Goal: Task Accomplishment & Management: Manage account settings

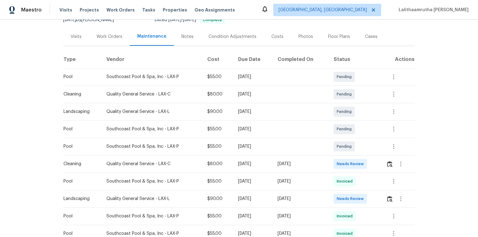
scroll to position [75, 0]
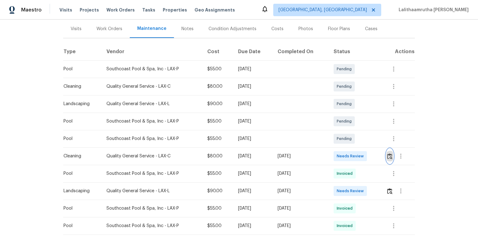
click at [340, 159] on img "button" at bounding box center [389, 156] width 5 height 6
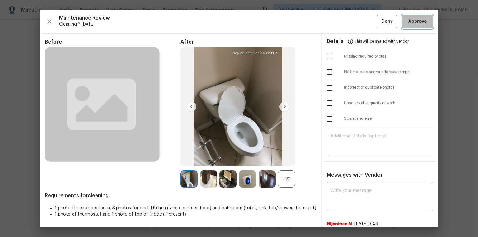
click at [340, 23] on span "Approve" at bounding box center [417, 22] width 19 height 8
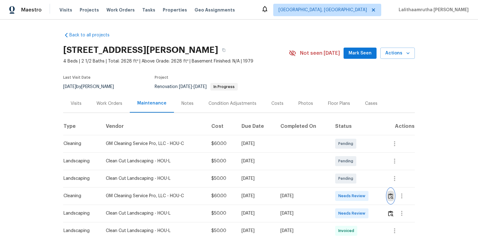
click at [340, 159] on img "button" at bounding box center [390, 196] width 5 height 6
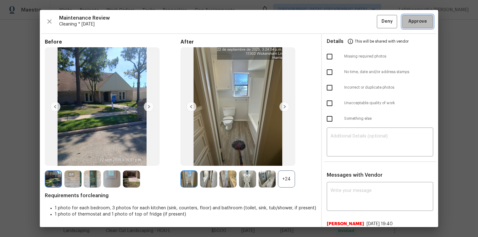
click at [340, 21] on span "Approve" at bounding box center [417, 22] width 19 height 8
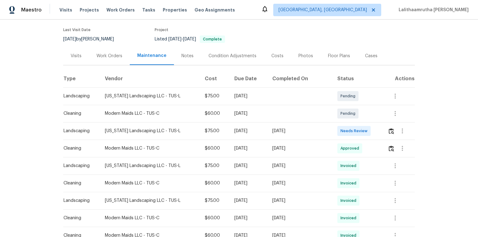
scroll to position [50, 0]
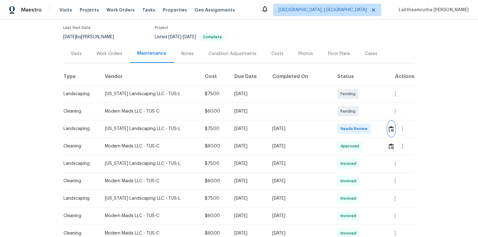
click at [340, 128] on img "button" at bounding box center [391, 129] width 5 height 6
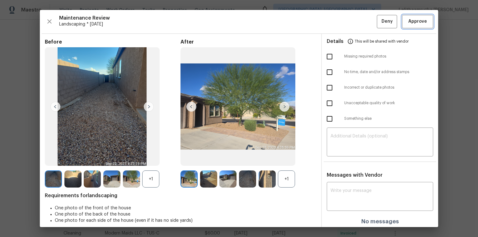
click at [340, 20] on span "Approve" at bounding box center [417, 22] width 19 height 8
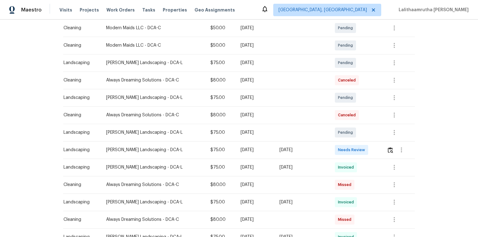
scroll to position [124, 0]
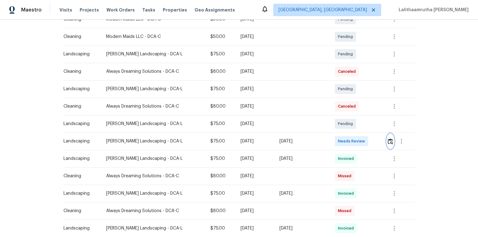
click at [340, 142] on img "button" at bounding box center [390, 141] width 5 height 6
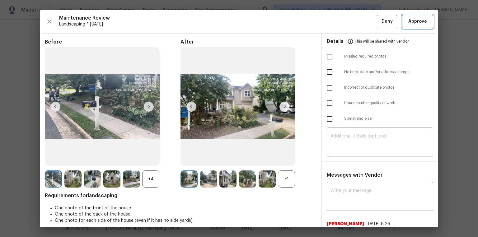
click at [340, 21] on span "Approve" at bounding box center [417, 22] width 19 height 8
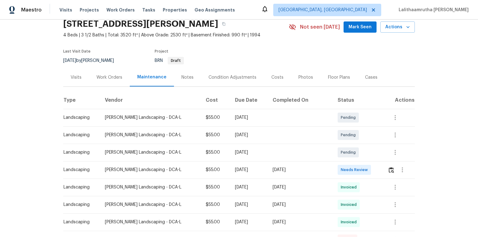
scroll to position [50, 0]
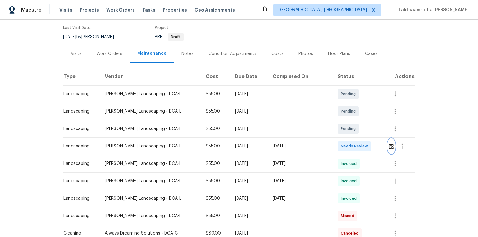
click at [340, 144] on img "button" at bounding box center [391, 146] width 5 height 6
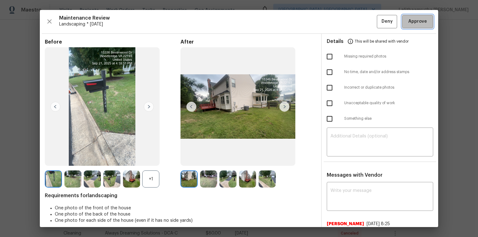
click at [340, 23] on span "Approve" at bounding box center [417, 22] width 19 height 8
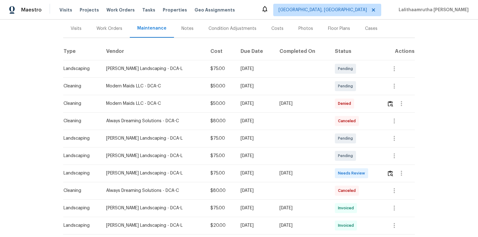
scroll to position [100, 0]
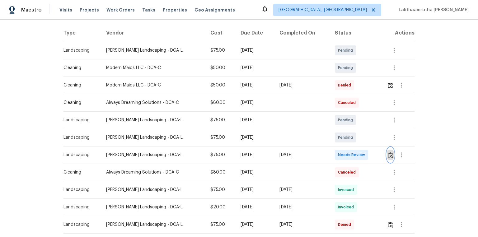
click at [340, 152] on img "button" at bounding box center [390, 155] width 5 height 6
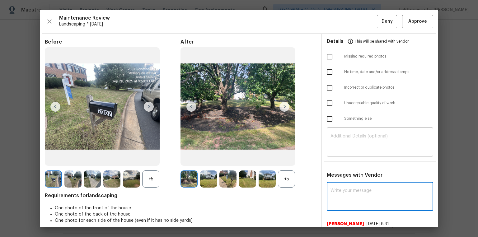
click at [340, 159] on textarea at bounding box center [379, 197] width 99 height 17
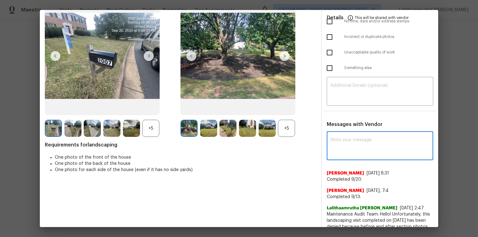
scroll to position [50, 0]
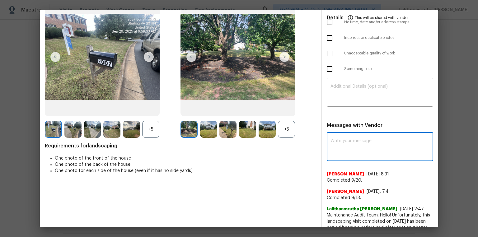
click at [333, 142] on textarea at bounding box center [379, 147] width 99 height 17
paste textarea "Maintenance Audit Team: Hello! Unfortunately this landscaping visit completed o…"
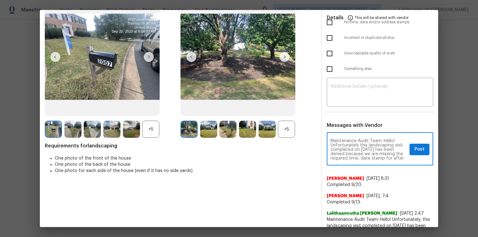
scroll to position [44, 0]
type textarea "Maintenance Audit Team: Hello! Unfortunately this landscaping visit completed o…"
click at [340, 90] on textarea at bounding box center [379, 92] width 99 height 17
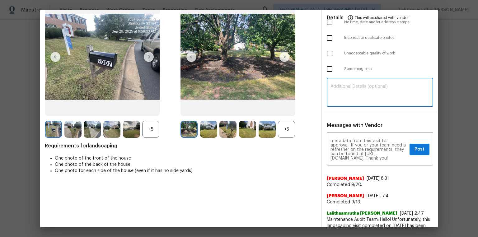
paste textarea "Maintenance Audit Team: Hello! Unfortunately this landscaping visit completed o…"
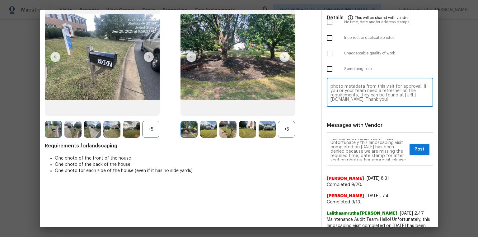
scroll to position [0, 0]
type textarea "Maintenance Audit Team: Hello! Unfortunately this landscaping visit completed o…"
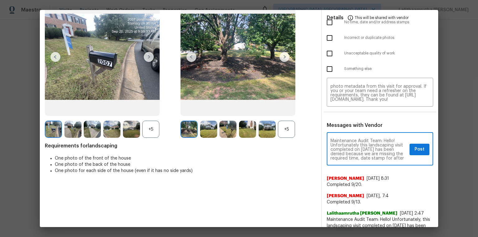
scroll to position [10, 0]
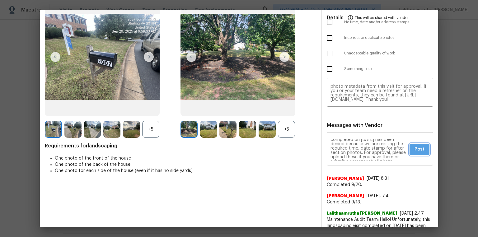
click at [340, 149] on span "Post" at bounding box center [420, 150] width 10 height 8
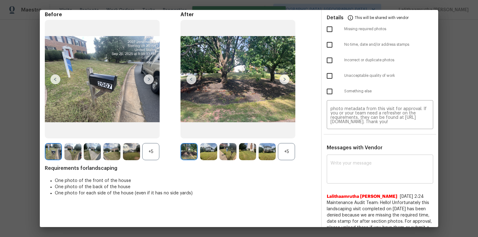
scroll to position [0, 0]
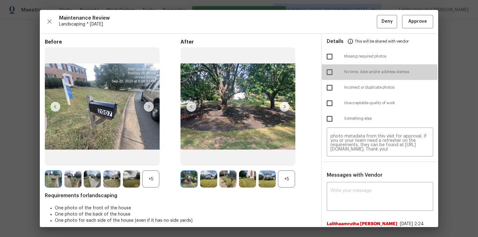
click at [329, 73] on input "checkbox" at bounding box center [329, 72] width 13 height 13
checkbox input "true"
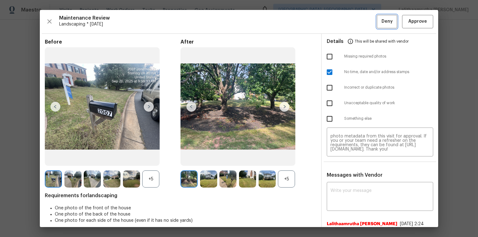
click at [340, 20] on span "Deny" at bounding box center [387, 22] width 11 height 8
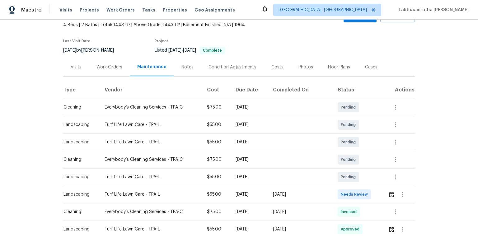
scroll to position [100, 0]
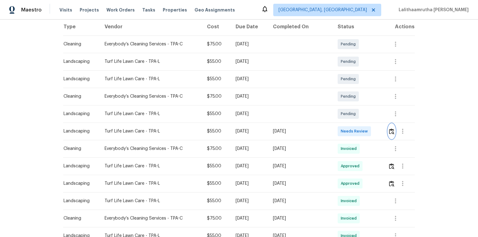
click at [340, 132] on img "button" at bounding box center [391, 132] width 5 height 6
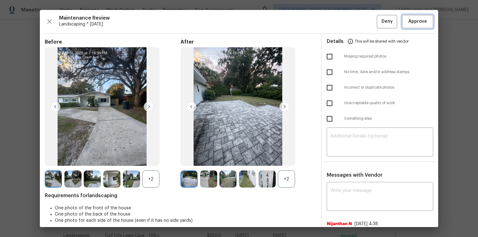
click at [340, 20] on span "Approve" at bounding box center [417, 22] width 19 height 8
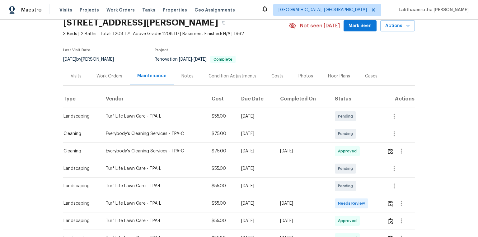
scroll to position [75, 0]
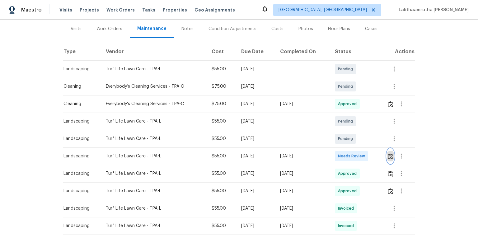
click at [340, 154] on img "button" at bounding box center [390, 156] width 5 height 6
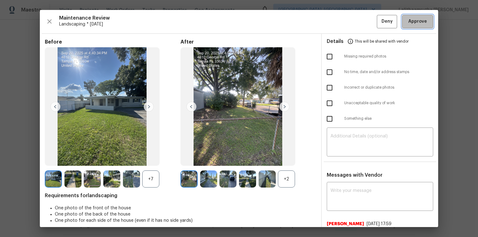
click at [340, 20] on span "Approve" at bounding box center [417, 22] width 19 height 8
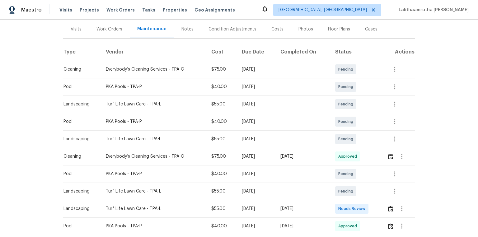
scroll to position [75, 0]
click at [340, 159] on img "button" at bounding box center [390, 209] width 5 height 6
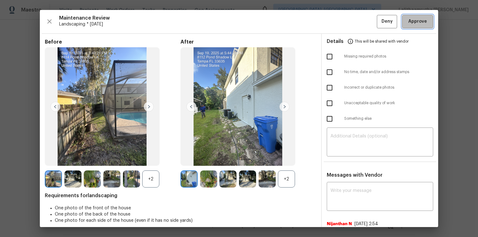
click at [340, 24] on span "Approve" at bounding box center [417, 22] width 19 height 8
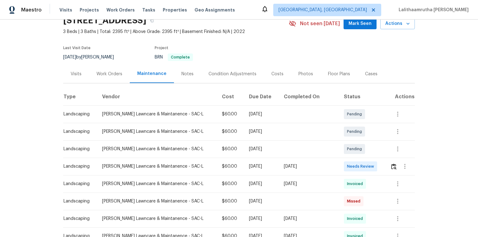
scroll to position [75, 0]
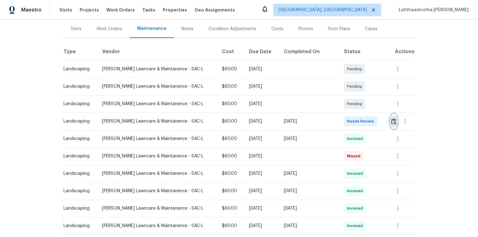
click at [340, 123] on img "button" at bounding box center [393, 122] width 5 height 6
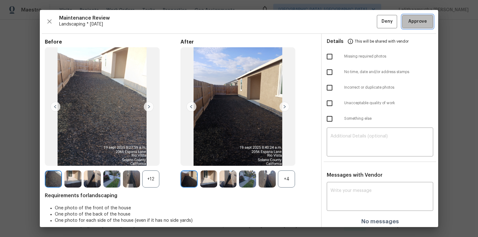
click at [340, 26] on button "Approve" at bounding box center [417, 21] width 31 height 13
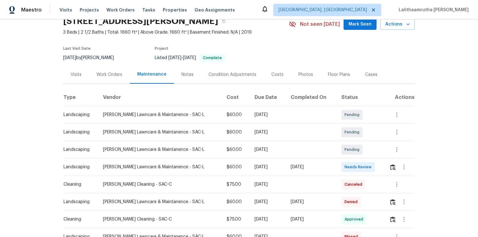
scroll to position [75, 0]
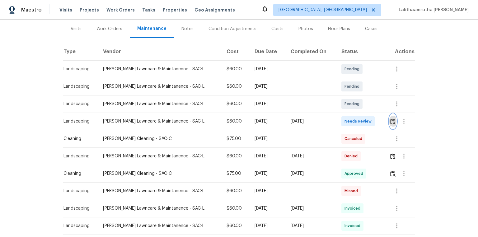
click at [340, 121] on img "button" at bounding box center [392, 122] width 5 height 6
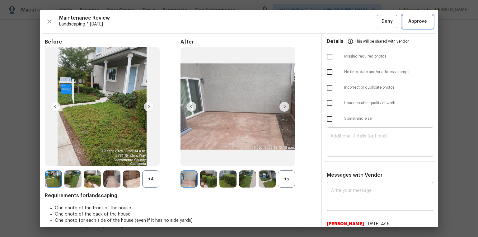
click at [340, 16] on button "Approve" at bounding box center [417, 21] width 31 height 13
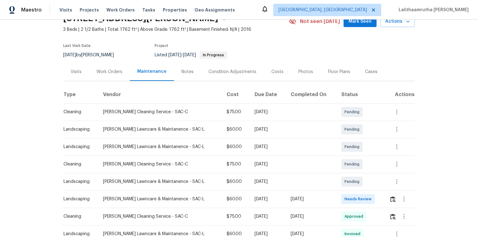
scroll to position [75, 0]
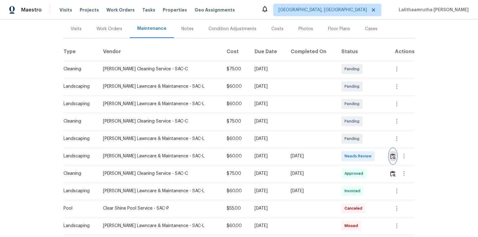
click at [340, 157] on img "button" at bounding box center [392, 156] width 5 height 6
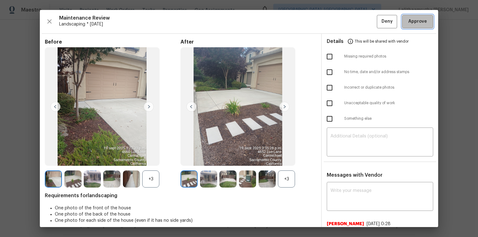
click at [340, 25] on span "Approve" at bounding box center [417, 22] width 19 height 8
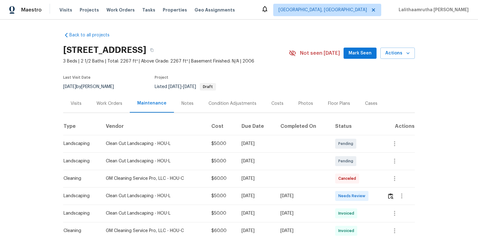
scroll to position [75, 0]
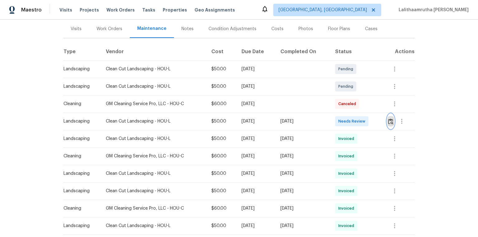
click at [340, 121] on img "button" at bounding box center [390, 122] width 5 height 6
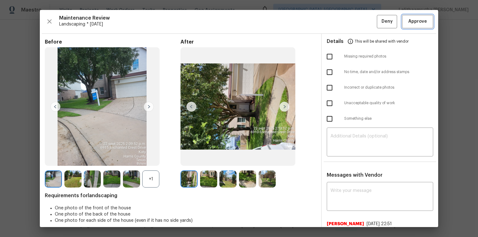
click at [340, 20] on span "Approve" at bounding box center [417, 22] width 19 height 8
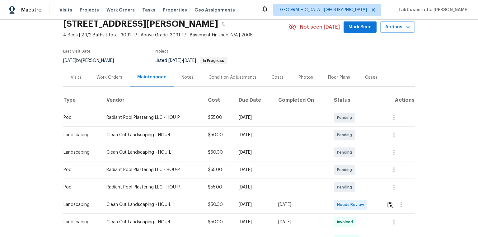
scroll to position [50, 0]
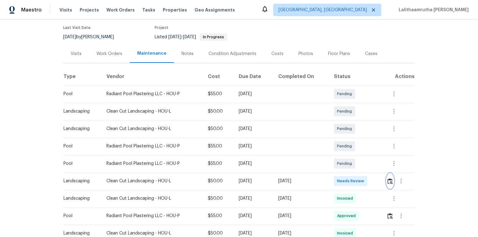
click at [340, 159] on img "button" at bounding box center [389, 181] width 5 height 6
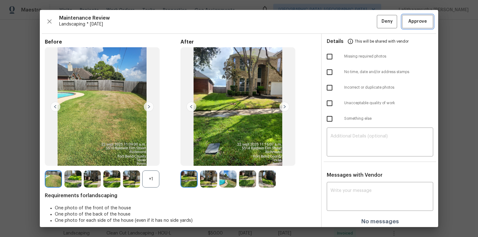
click at [340, 20] on span "Approve" at bounding box center [417, 22] width 19 height 8
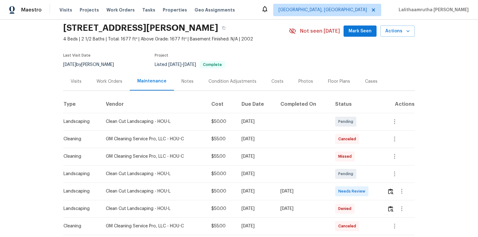
scroll to position [50, 0]
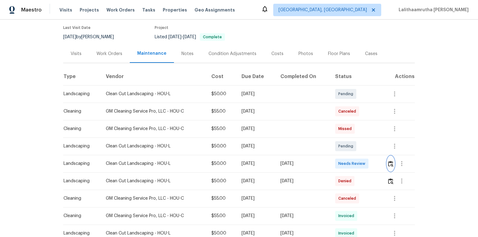
click at [340, 159] on img "button" at bounding box center [390, 164] width 5 height 6
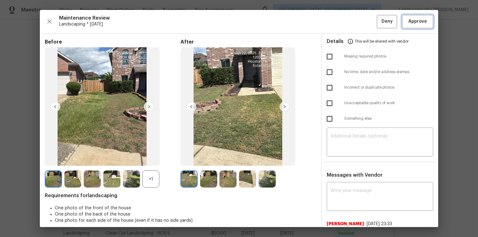
click at [340, 20] on span "Approve" at bounding box center [417, 22] width 19 height 8
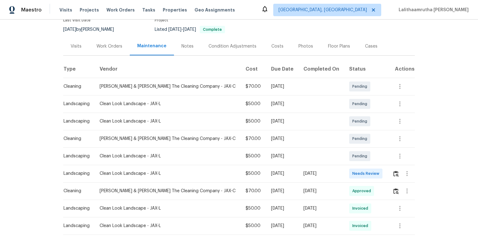
scroll to position [75, 0]
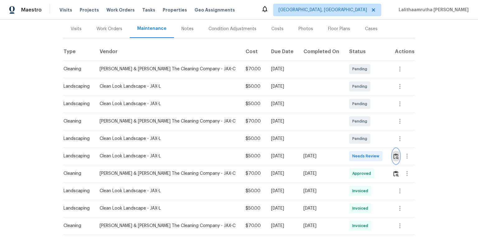
click at [340, 156] on img "button" at bounding box center [395, 156] width 5 height 6
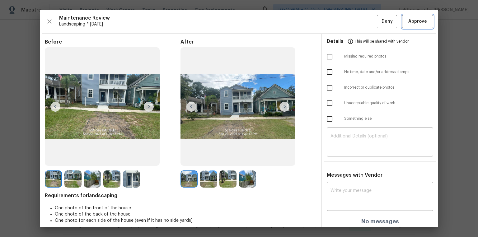
click at [340, 21] on span "Approve" at bounding box center [417, 22] width 19 height 8
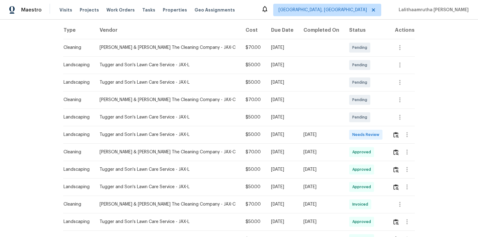
scroll to position [100, 0]
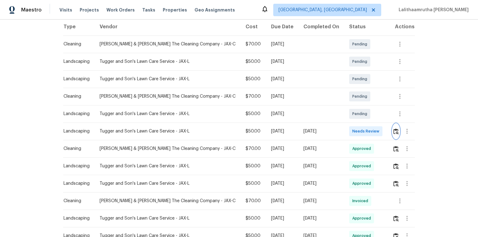
click at [340, 130] on button "button" at bounding box center [395, 131] width 7 height 15
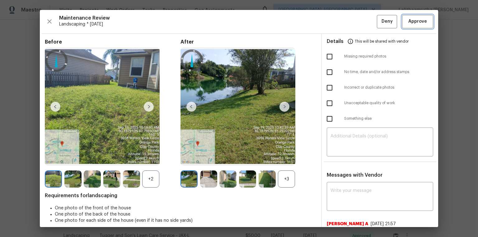
click at [340, 17] on button "Approve" at bounding box center [417, 21] width 31 height 13
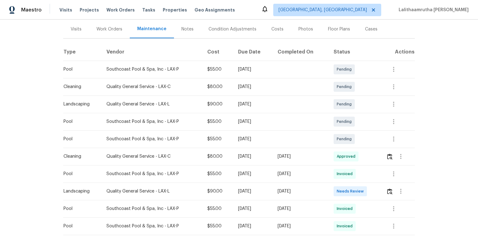
scroll to position [75, 0]
click at [340, 159] on img "button" at bounding box center [389, 191] width 5 height 6
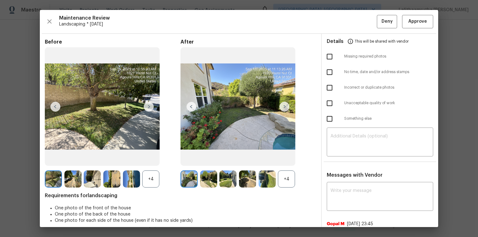
click at [340, 11] on div "Maintenance Review Landscaping * [DATE] Deny Approve Before +4 After +4 Require…" at bounding box center [239, 118] width 398 height 217
click at [340, 18] on span "Approve" at bounding box center [417, 22] width 19 height 8
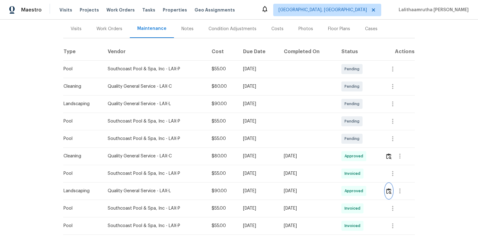
scroll to position [0, 0]
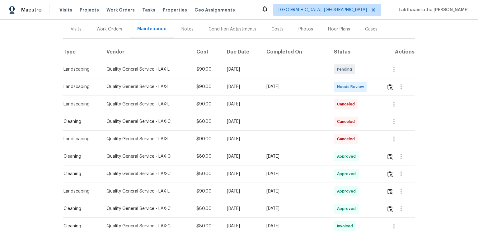
scroll to position [75, 0]
click at [340, 90] on img "button" at bounding box center [389, 87] width 5 height 6
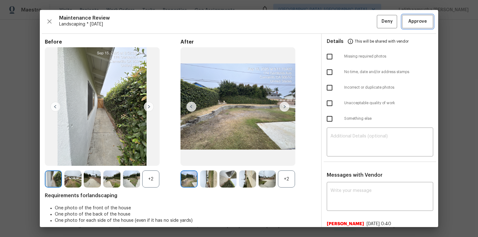
click at [340, 17] on button "Approve" at bounding box center [417, 21] width 31 height 13
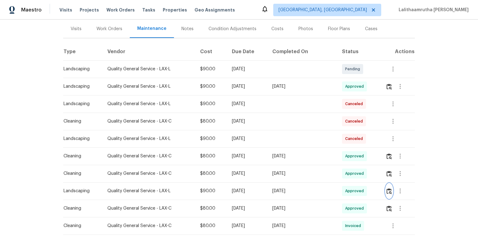
click at [340, 159] on img "button" at bounding box center [388, 191] width 5 height 6
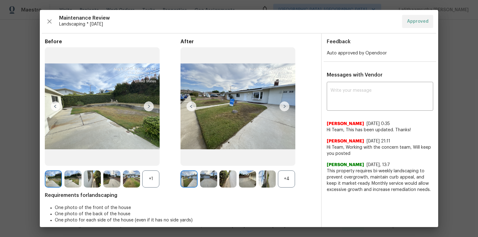
click at [261, 159] on img at bounding box center [267, 179] width 17 height 17
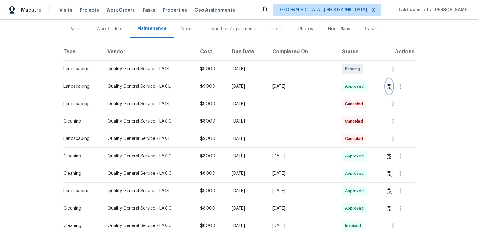
click at [340, 90] on img "button" at bounding box center [388, 87] width 5 height 6
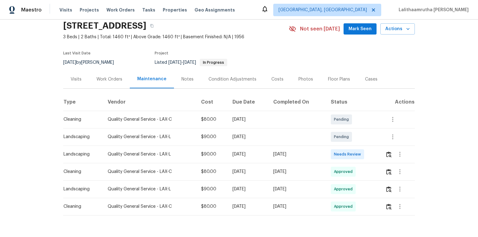
scroll to position [48, 0]
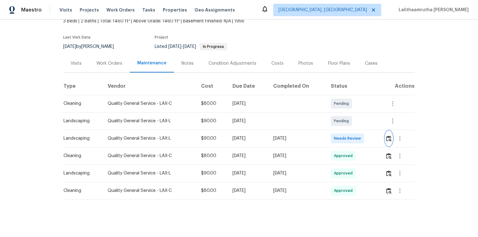
click at [340, 136] on img "button" at bounding box center [388, 139] width 5 height 6
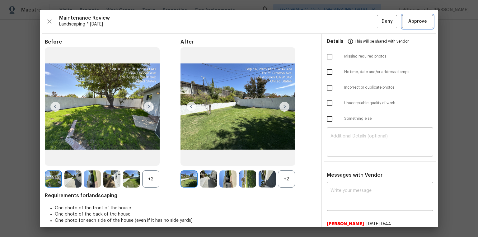
click at [340, 22] on span "Approve" at bounding box center [417, 22] width 19 height 8
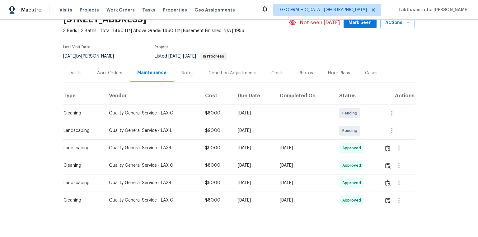
scroll to position [23, 0]
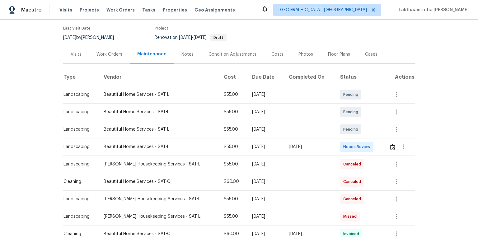
scroll to position [50, 0]
click at [340, 146] on img "button" at bounding box center [392, 146] width 5 height 6
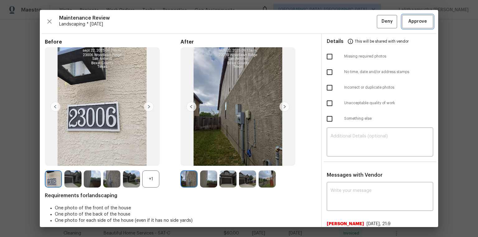
click at [340, 17] on button "Approve" at bounding box center [417, 21] width 31 height 13
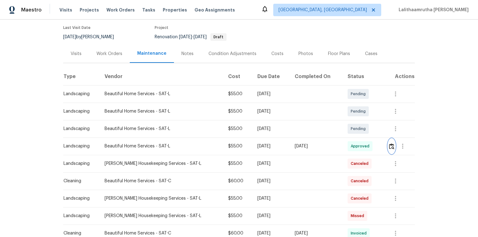
scroll to position [0, 0]
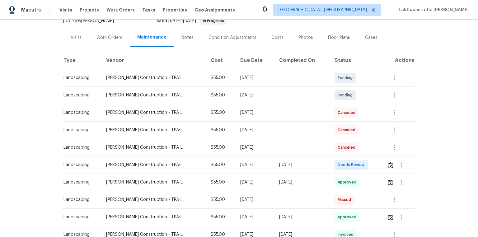
scroll to position [75, 0]
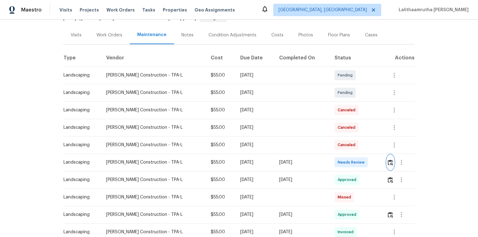
click at [340, 159] on img "button" at bounding box center [390, 163] width 5 height 6
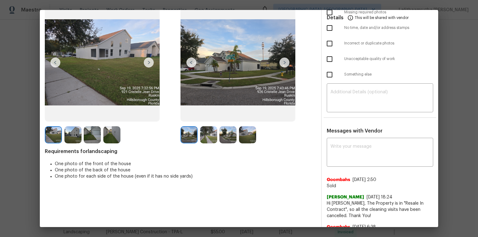
scroll to position [58, 0]
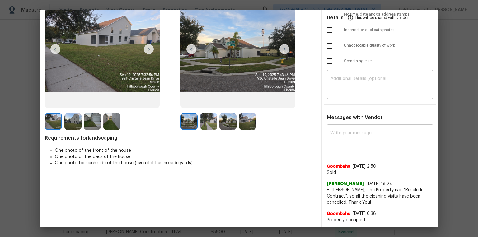
click at [340, 139] on textarea at bounding box center [379, 139] width 99 height 17
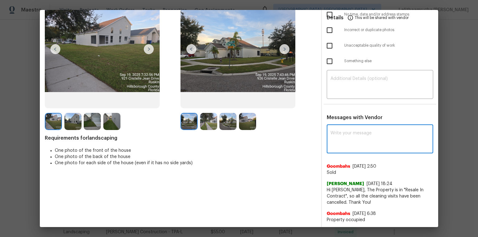
paste textarea "Maintenance Audit Team: Hello! Unfortunately, this landscaping visit completed …"
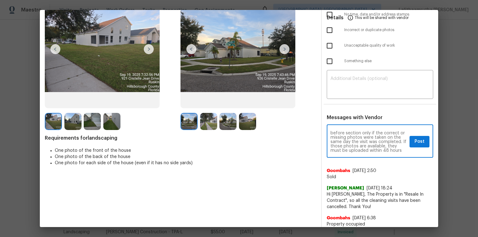
scroll to position [40, 0]
type textarea "Maintenance Audit Team: Hello! Unfortunately, this landscaping visit completed …"
click at [340, 142] on button "Post" at bounding box center [420, 142] width 20 height 12
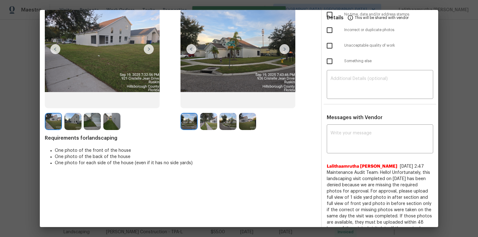
scroll to position [33, 0]
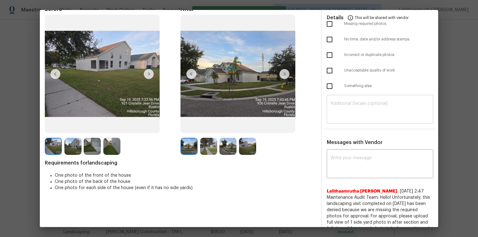
click at [340, 102] on textarea at bounding box center [379, 109] width 99 height 17
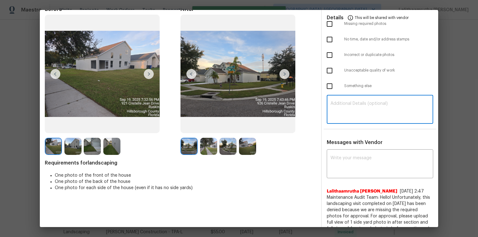
paste textarea "Maintenance Audit Team: Hello! Unfortunately, this landscaping visit completed …"
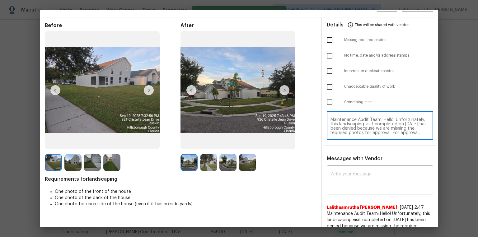
scroll to position [0, 0]
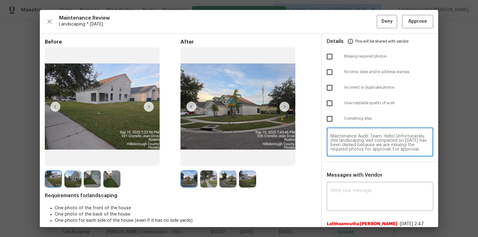
type textarea "Maintenance Audit Team: Hello! Unfortunately, this landscaping visit completed …"
click at [326, 56] on input "checkbox" at bounding box center [329, 56] width 13 height 13
checkbox input "true"
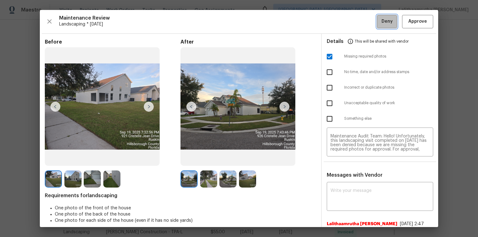
click at [340, 20] on button "Deny" at bounding box center [387, 21] width 20 height 13
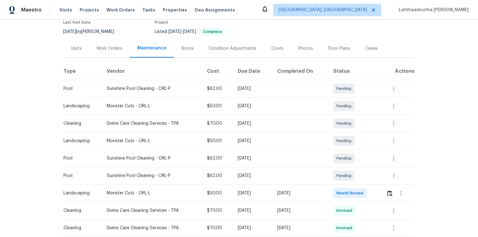
scroll to position [75, 0]
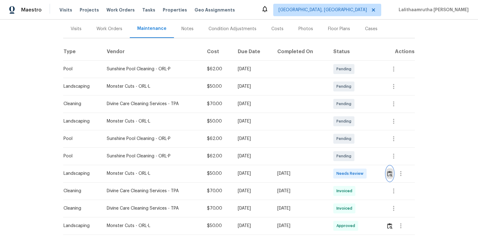
click at [340, 159] on button "button" at bounding box center [389, 173] width 7 height 15
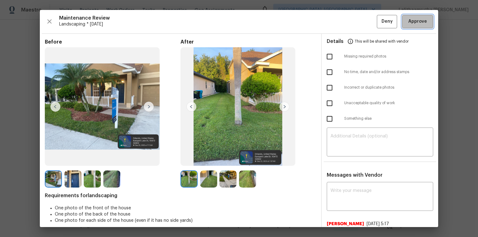
click at [340, 21] on span "Approve" at bounding box center [417, 22] width 19 height 8
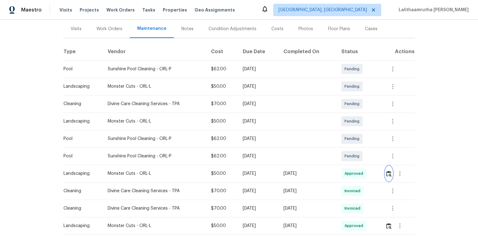
scroll to position [0, 0]
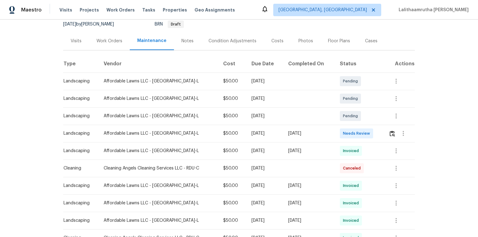
scroll to position [100, 0]
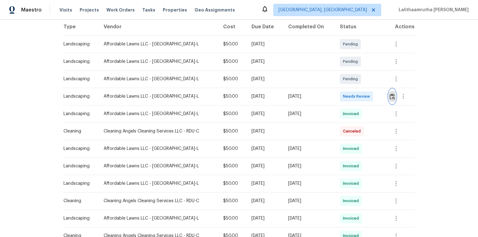
click at [340, 92] on button "button" at bounding box center [392, 96] width 7 height 15
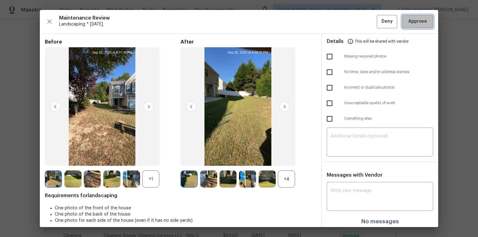
click at [340, 23] on span "Approve" at bounding box center [417, 22] width 19 height 8
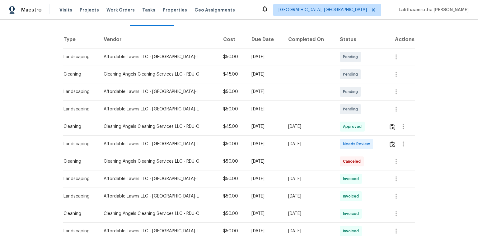
scroll to position [100, 0]
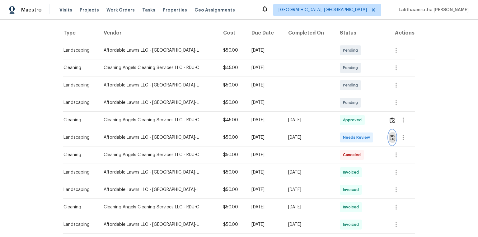
click at [340, 135] on img "button" at bounding box center [392, 138] width 5 height 6
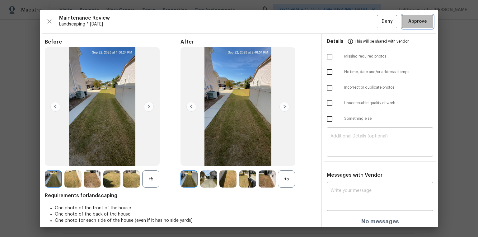
click at [340, 25] on button "Approve" at bounding box center [417, 21] width 31 height 13
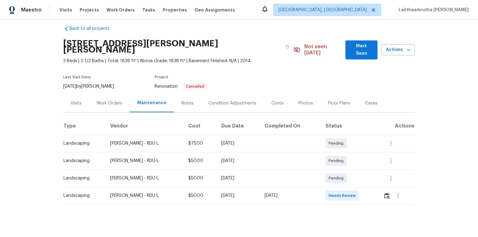
scroll to position [9, 0]
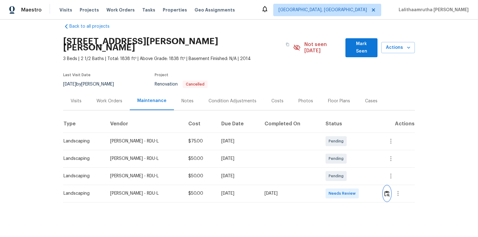
click at [340, 159] on img "button" at bounding box center [386, 194] width 5 height 6
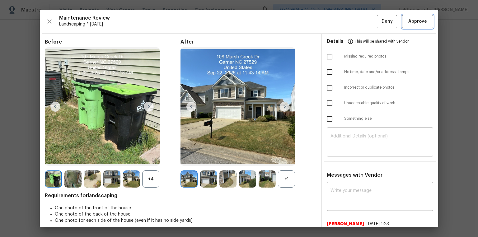
click at [340, 26] on button "Approve" at bounding box center [417, 21] width 31 height 13
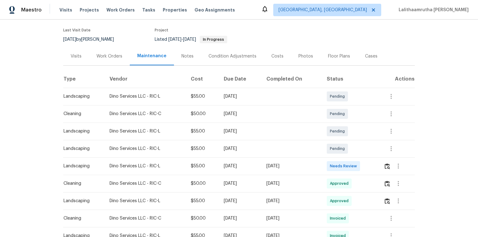
scroll to position [100, 0]
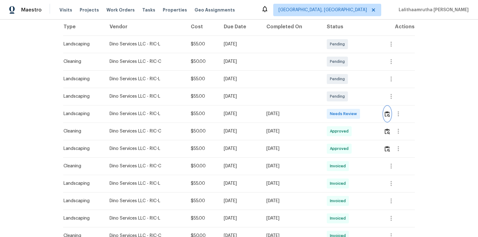
click at [340, 113] on img "button" at bounding box center [387, 114] width 5 height 6
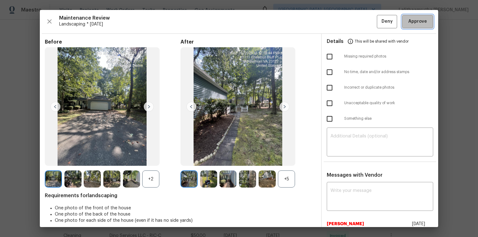
click at [340, 20] on span "Approve" at bounding box center [417, 22] width 19 height 8
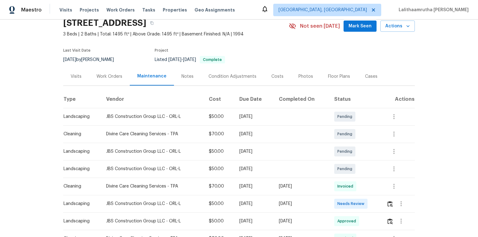
scroll to position [75, 0]
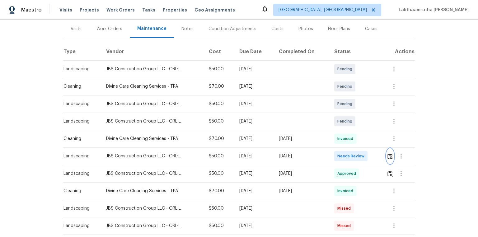
click at [340, 153] on button "button" at bounding box center [389, 156] width 7 height 15
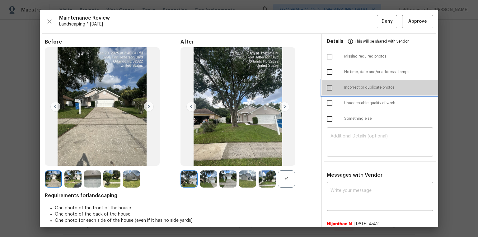
click at [340, 87] on span "Incorrect or duplicate photos" at bounding box center [388, 87] width 89 height 5
click at [340, 85] on span "Incorrect or duplicate photos" at bounding box center [388, 87] width 89 height 5
checkbox input "false"
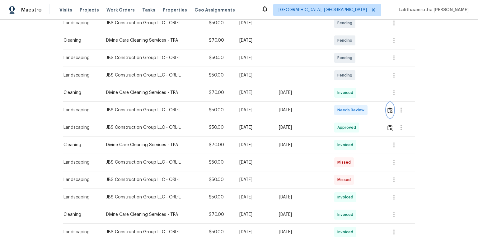
scroll to position [124, 0]
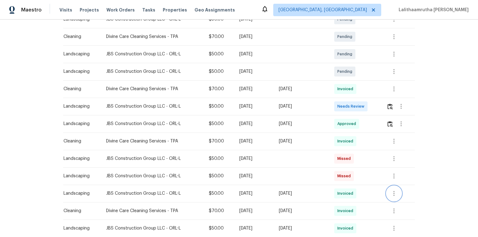
click at [340, 159] on button "button" at bounding box center [393, 193] width 15 height 15
click at [340, 159] on li "View details" at bounding box center [408, 204] width 44 height 10
click at [23, 94] on div at bounding box center [239, 118] width 478 height 237
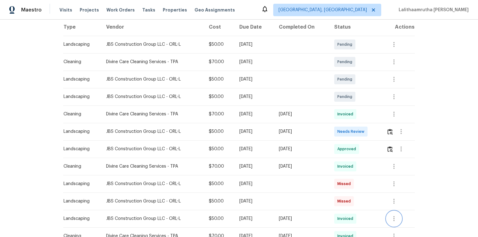
scroll to position [100, 0]
click at [340, 129] on img "button" at bounding box center [389, 132] width 5 height 6
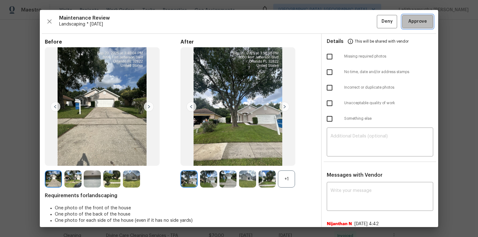
click at [340, 26] on button "Approve" at bounding box center [417, 21] width 31 height 13
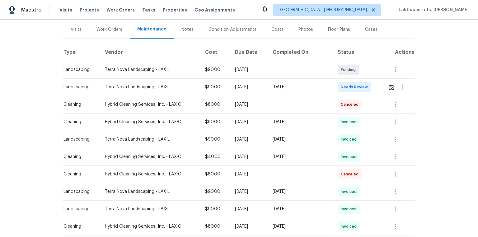
scroll to position [75, 0]
click at [340, 88] on img "button" at bounding box center [391, 87] width 5 height 6
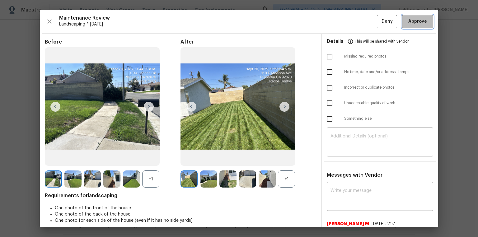
click at [340, 17] on button "Approve" at bounding box center [417, 21] width 31 height 13
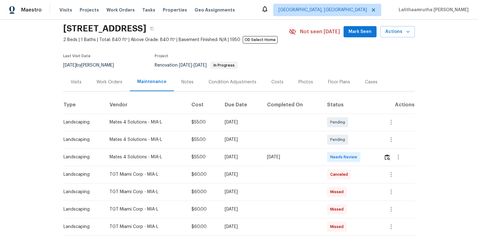
scroll to position [50, 0]
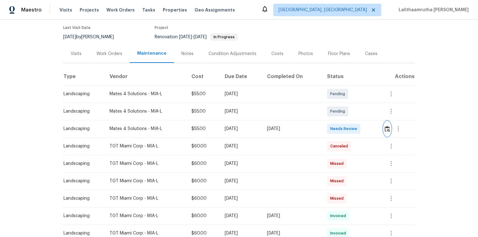
click at [340, 128] on img "button" at bounding box center [387, 129] width 5 height 6
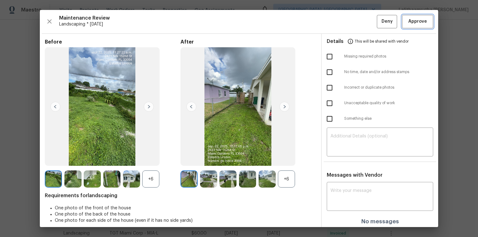
click at [340, 20] on span "Approve" at bounding box center [417, 22] width 19 height 8
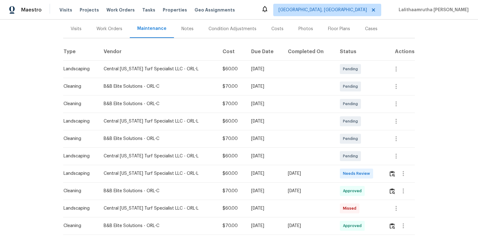
scroll to position [149, 0]
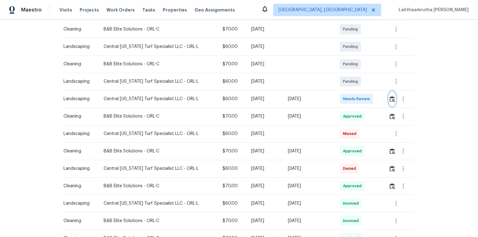
click at [340, 97] on img "button" at bounding box center [392, 99] width 5 height 6
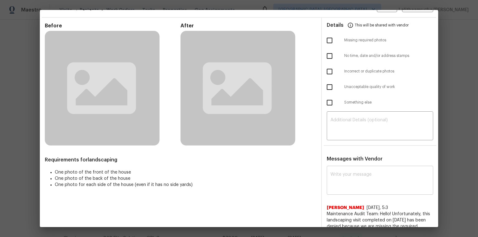
scroll to position [25, 0]
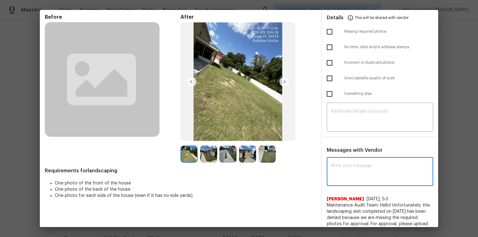
click at [340, 159] on textarea at bounding box center [379, 172] width 99 height 17
paste textarea "Maintenance Audit Team: Hello! Unfortunately, this landscaping visit completed …"
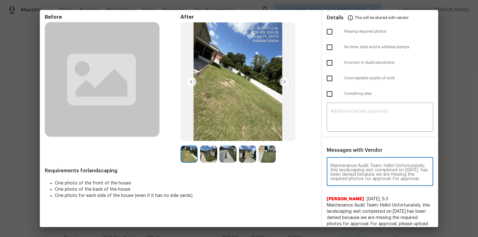
scroll to position [82, 0]
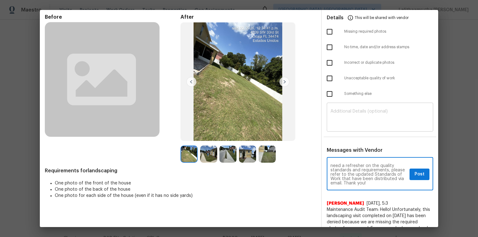
type textarea "Maintenance Audit Team: Hello! Unfortunately, this landscaping visit completed …"
click at [340, 110] on textarea at bounding box center [379, 117] width 99 height 17
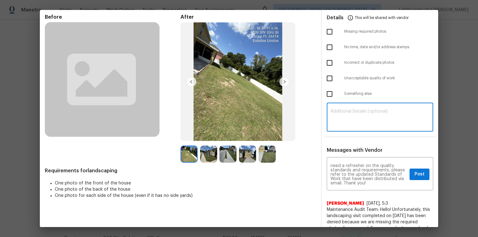
paste textarea "Maintenance Audit Team: Hello! Unfortunately, this landscaping visit completed …"
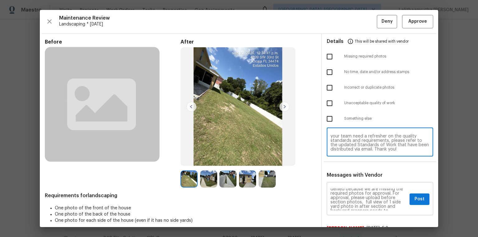
scroll to position [0, 0]
type textarea "Maintenance Audit Team: Hello! Unfortunately, this landscaping visit completed …"
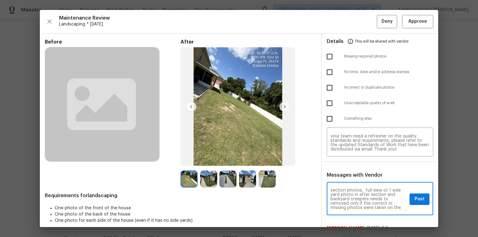
scroll to position [30, 0]
click at [340, 159] on span "Post" at bounding box center [420, 199] width 10 height 8
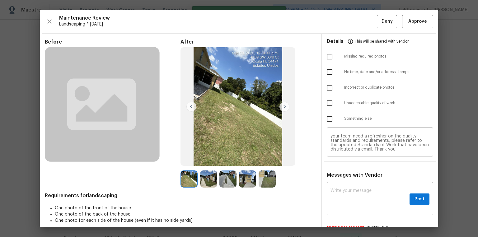
scroll to position [0, 0]
click at [327, 105] on input "checkbox" at bounding box center [329, 103] width 13 height 13
checkbox input "true"
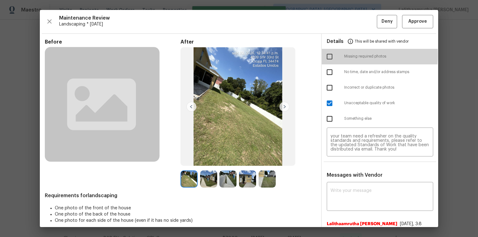
click at [327, 55] on input "checkbox" at bounding box center [329, 56] width 13 height 13
checkbox input "true"
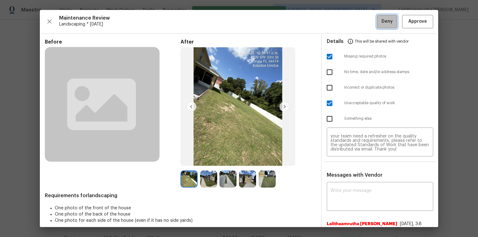
click at [340, 25] on button "Deny" at bounding box center [387, 21] width 20 height 13
click at [340, 25] on div "Maintenance Review Landscaping * Mon, Sep 15 Deny Approve" at bounding box center [239, 21] width 388 height 13
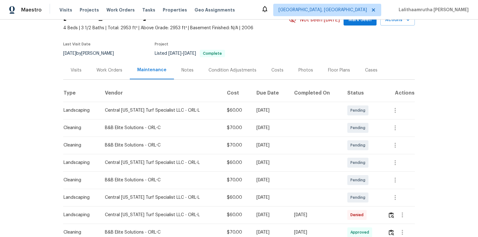
scroll to position [25, 0]
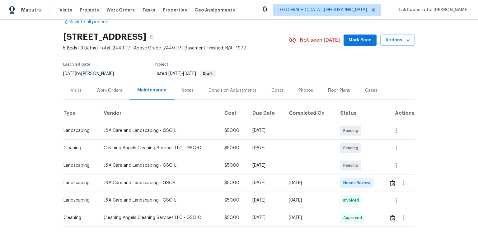
scroll to position [44, 0]
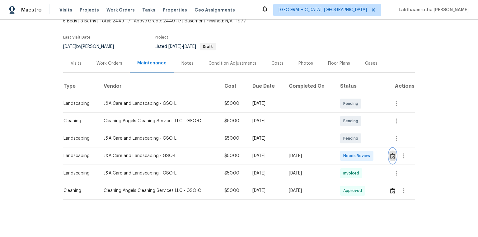
click at [340, 153] on img "button" at bounding box center [392, 156] width 5 height 6
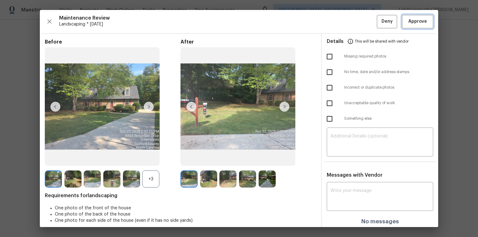
click at [340, 20] on span "Approve" at bounding box center [417, 22] width 19 height 8
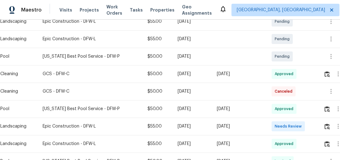
scroll to position [199, 0]
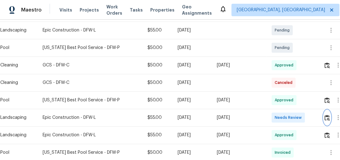
click at [326, 118] on img "button" at bounding box center [327, 118] width 5 height 6
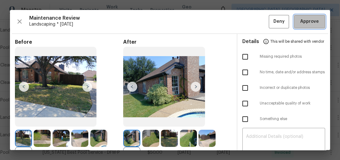
click at [311, 18] on span "Approve" at bounding box center [309, 22] width 19 height 8
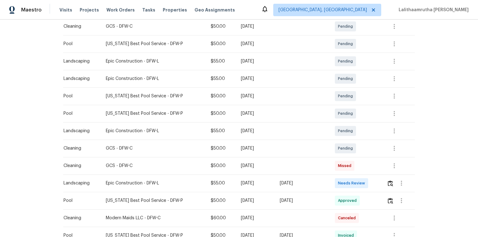
scroll to position [124, 0]
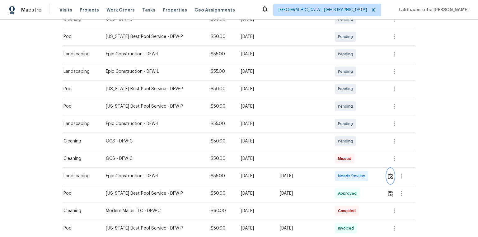
click at [340, 159] on img "button" at bounding box center [390, 176] width 5 height 6
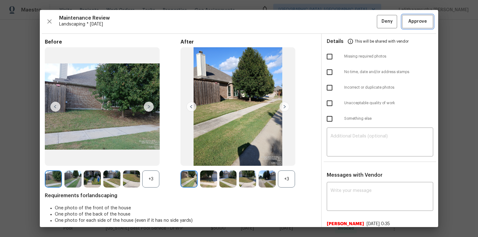
click at [340, 19] on span "Approve" at bounding box center [417, 22] width 19 height 8
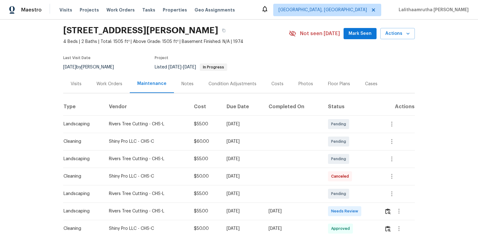
scroll to position [61, 0]
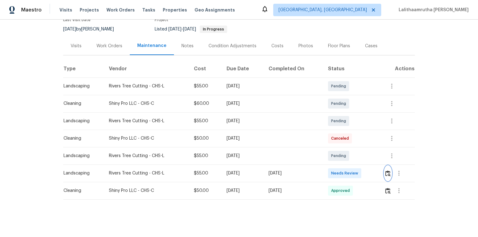
click at [340, 159] on img "button" at bounding box center [387, 174] width 5 height 6
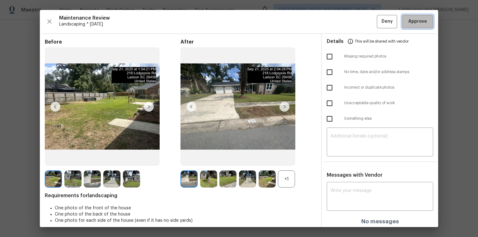
click at [340, 17] on button "Approve" at bounding box center [417, 21] width 31 height 13
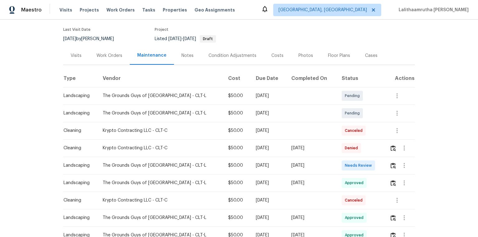
scroll to position [50, 0]
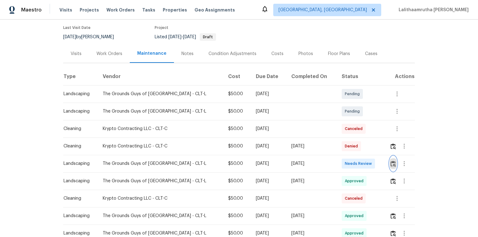
click at [340, 159] on img "button" at bounding box center [393, 164] width 5 height 6
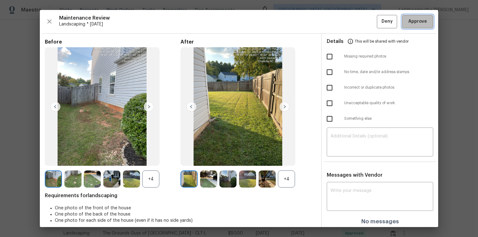
click at [340, 24] on span "Approve" at bounding box center [417, 22] width 19 height 8
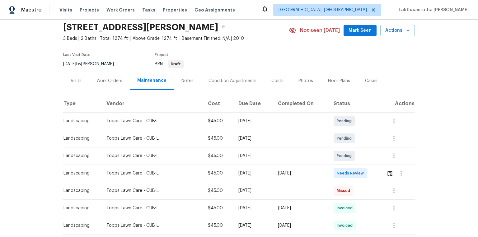
scroll to position [75, 0]
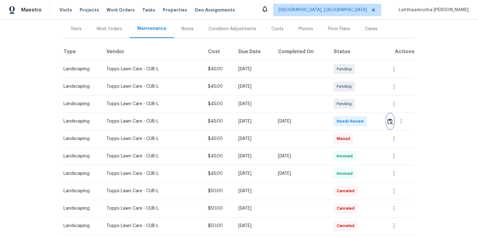
click at [340, 119] on img "button" at bounding box center [389, 122] width 5 height 6
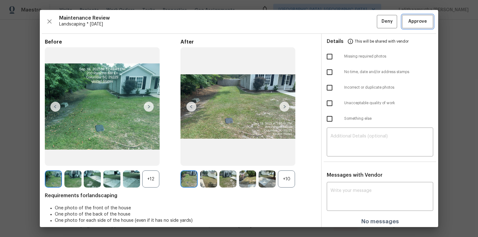
click at [340, 24] on span "Approve" at bounding box center [417, 22] width 19 height 8
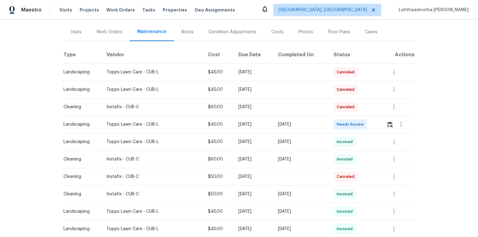
scroll to position [75, 0]
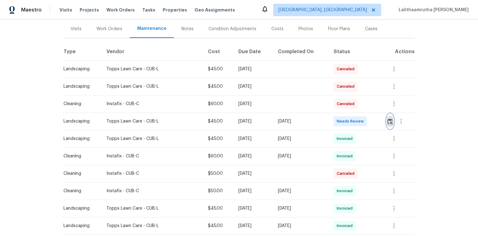
click at [340, 122] on img "button" at bounding box center [389, 122] width 5 height 6
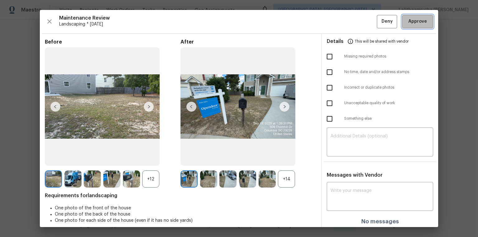
click at [340, 24] on span "Approve" at bounding box center [417, 22] width 19 height 8
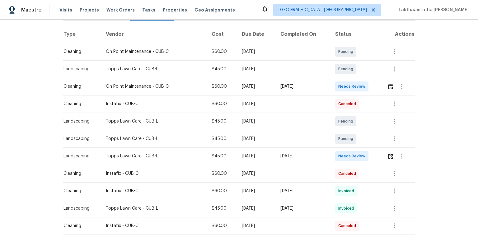
scroll to position [100, 0]
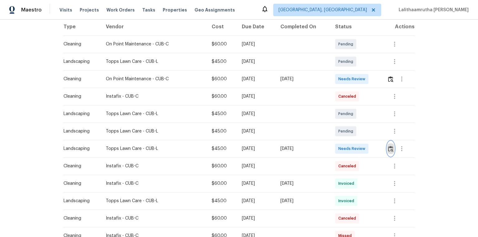
click at [340, 148] on img "button" at bounding box center [390, 149] width 5 height 6
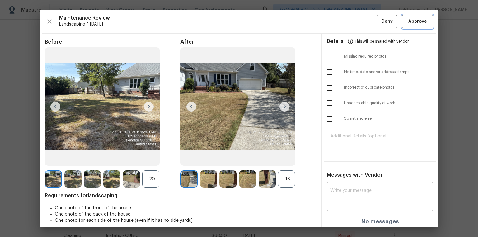
click at [340, 20] on span "Approve" at bounding box center [417, 22] width 19 height 8
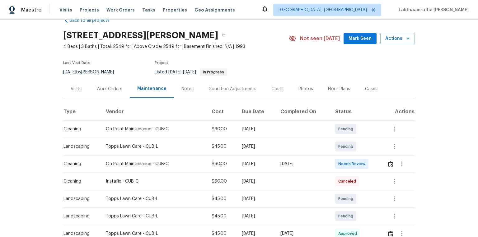
scroll to position [0, 0]
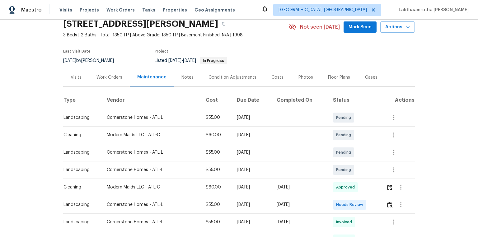
scroll to position [50, 0]
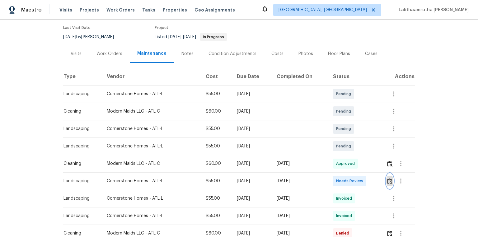
click at [340, 159] on img "button" at bounding box center [389, 181] width 5 height 6
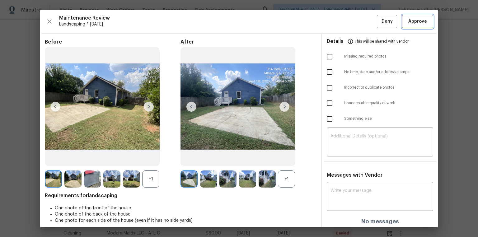
click at [340, 22] on span "Approve" at bounding box center [417, 22] width 19 height 8
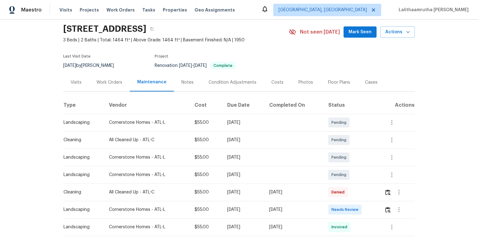
scroll to position [50, 0]
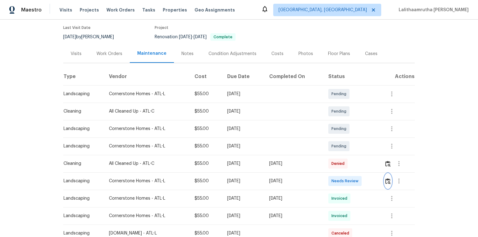
click at [340, 159] on img "button" at bounding box center [387, 181] width 5 height 6
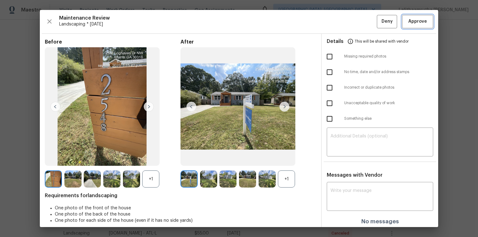
click at [340, 20] on span "Approve" at bounding box center [417, 22] width 19 height 8
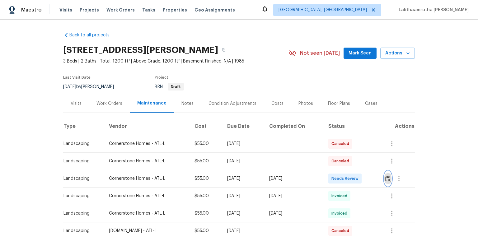
click at [340, 159] on img "button" at bounding box center [387, 179] width 5 height 6
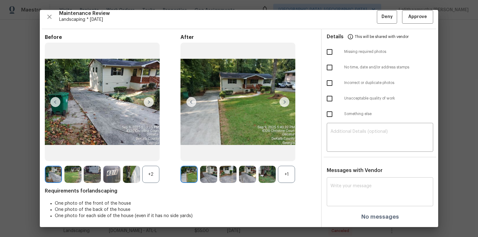
scroll to position [5, 0]
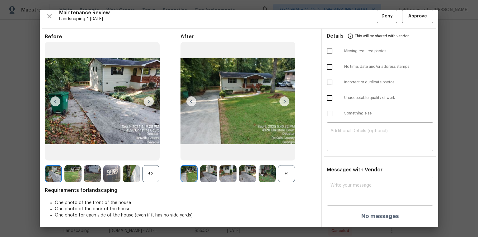
click at [340, 159] on textarea at bounding box center [379, 191] width 99 height 17
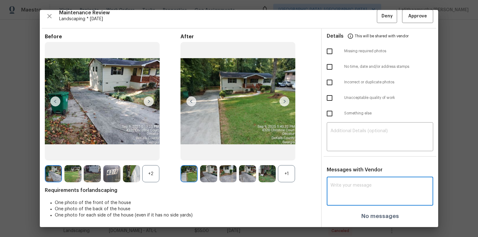
click at [280, 101] on img at bounding box center [284, 101] width 10 height 10
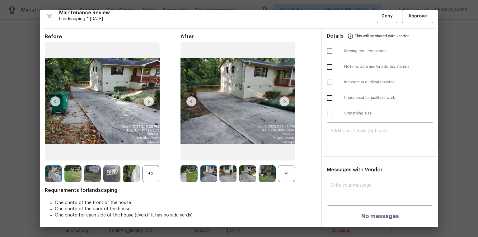
click at [280, 101] on img at bounding box center [284, 101] width 10 height 10
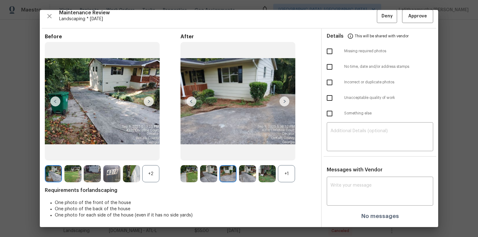
click at [280, 101] on img at bounding box center [284, 101] width 10 height 10
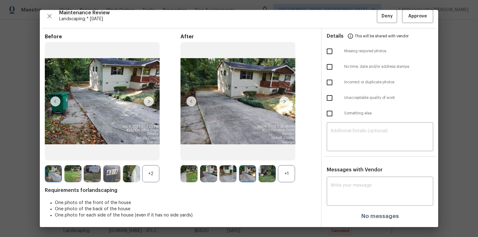
click at [280, 101] on img at bounding box center [284, 101] width 10 height 10
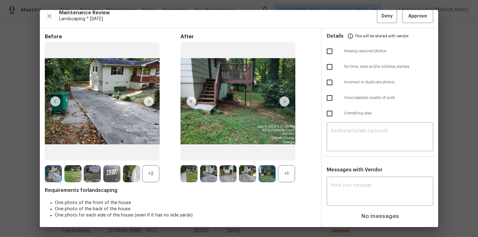
click at [280, 101] on img at bounding box center [284, 101] width 10 height 10
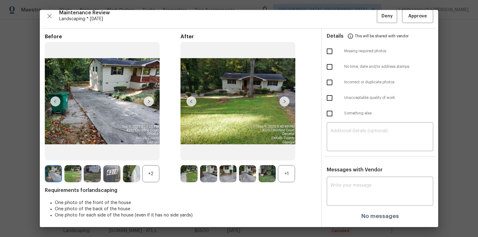
click at [280, 101] on img at bounding box center [284, 101] width 10 height 10
click at [288, 159] on div "+1" at bounding box center [286, 173] width 17 height 17
click at [281, 100] on img at bounding box center [284, 101] width 10 height 10
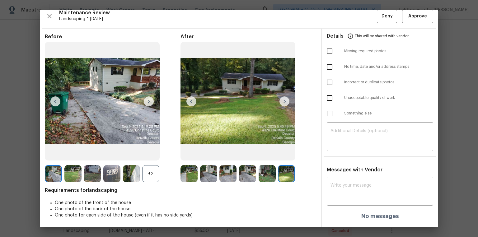
click at [150, 102] on img at bounding box center [149, 101] width 10 height 10
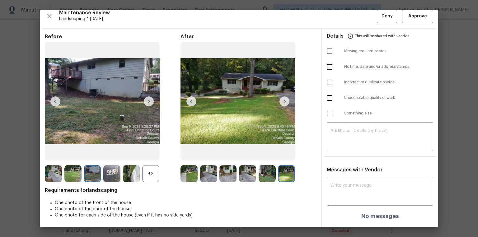
click at [150, 102] on img at bounding box center [149, 101] width 10 height 10
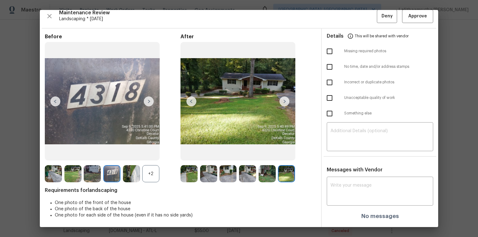
click at [150, 102] on img at bounding box center [149, 101] width 10 height 10
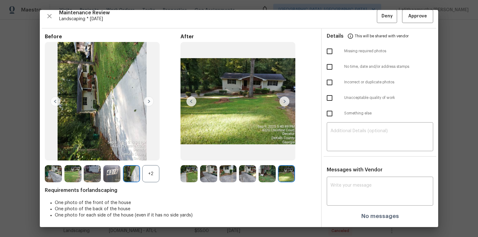
click at [150, 102] on img at bounding box center [149, 101] width 10 height 10
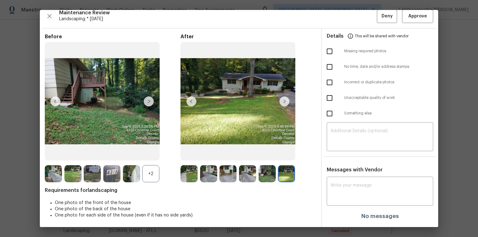
click at [150, 102] on img at bounding box center [149, 101] width 10 height 10
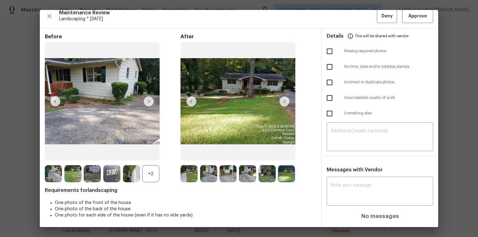
click at [150, 102] on img at bounding box center [149, 101] width 10 height 10
click at [340, 159] on textarea at bounding box center [379, 191] width 99 height 17
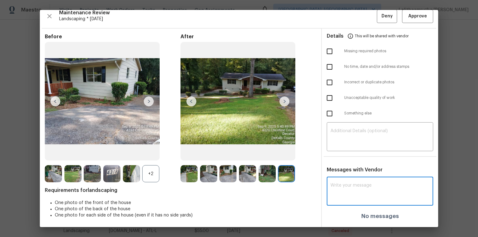
paste textarea "Maintenance Audit Team: Hello! Unfortunately this landscaping visit completed o…"
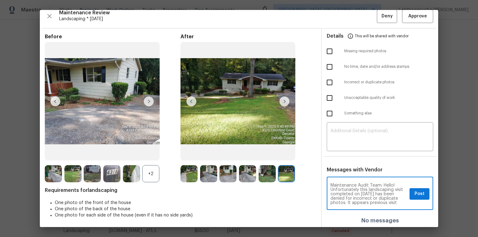
scroll to position [30, 0]
type textarea "Maintenance Audit Team: Hello! Unfortunately this landscaping visit completed o…"
click at [340, 143] on textarea at bounding box center [379, 137] width 99 height 17
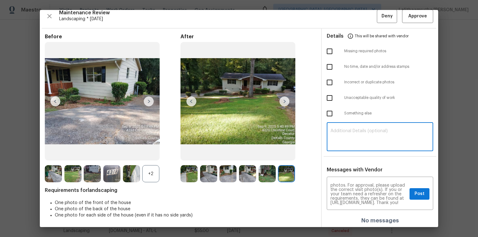
paste textarea "Maintenance Audit Team: Hello! Unfortunately this landscaping visit completed o…"
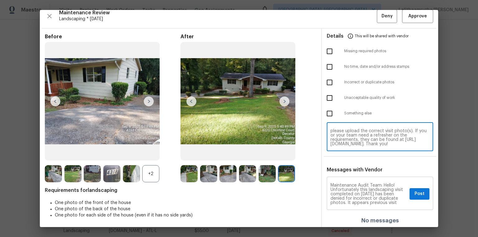
scroll to position [0, 0]
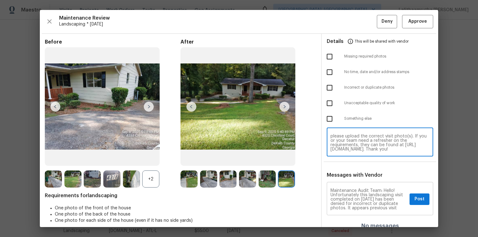
type textarea "Maintenance Audit Team: Hello! Unfortunately this landscaping visit completed o…"
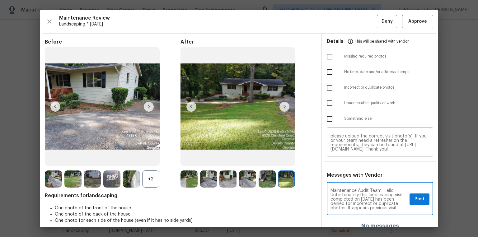
click at [340, 159] on div "Maintenance Audit Team: Hello! Unfortunately this landscaping visit completed o…" at bounding box center [380, 200] width 106 height 32
click at [340, 159] on span "Post" at bounding box center [420, 199] width 10 height 8
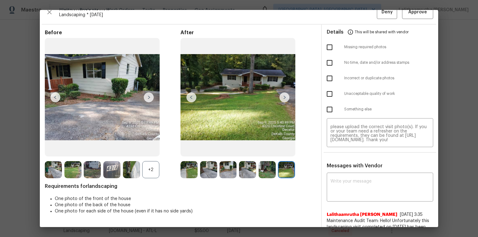
scroll to position [0, 0]
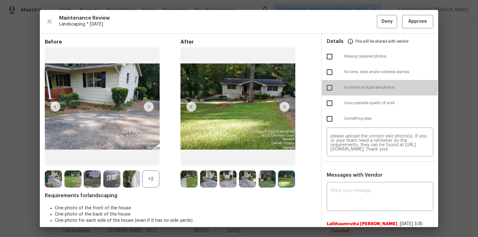
click at [327, 85] on input "checkbox" at bounding box center [329, 87] width 13 height 13
checkbox input "true"
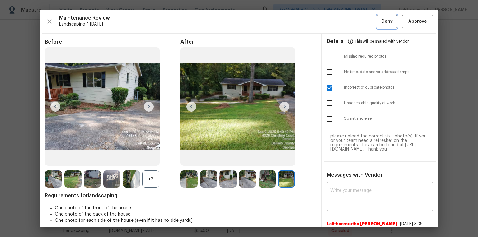
click at [340, 21] on button "Deny" at bounding box center [387, 21] width 20 height 13
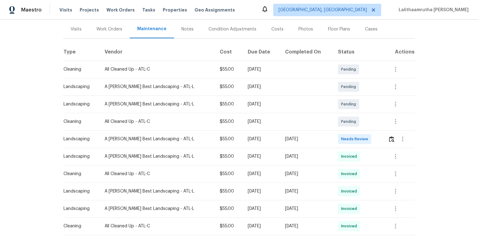
scroll to position [75, 0]
click at [340, 139] on img "button" at bounding box center [391, 139] width 5 height 6
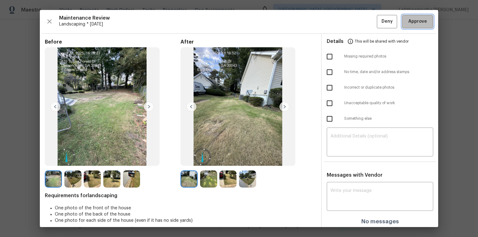
click at [340, 17] on button "Approve" at bounding box center [417, 21] width 31 height 13
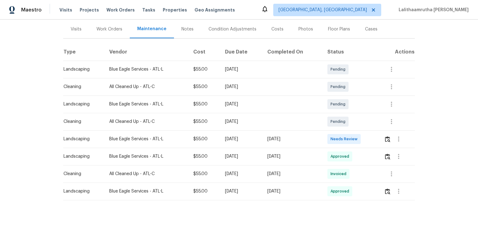
scroll to position [75, 0]
click at [340, 141] on img "button" at bounding box center [387, 139] width 5 height 6
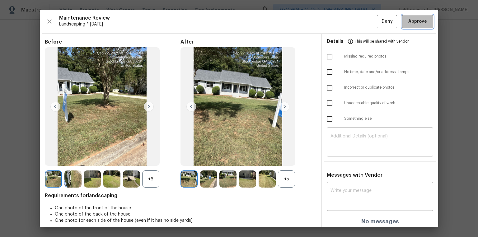
click at [340, 20] on span "Approve" at bounding box center [417, 22] width 19 height 8
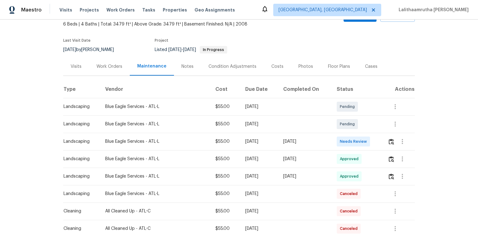
scroll to position [100, 0]
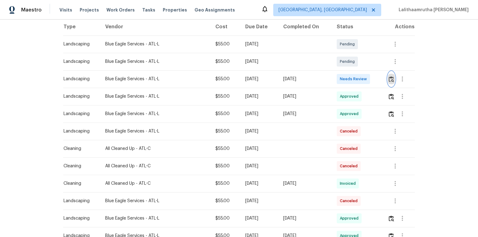
click at [340, 77] on img "button" at bounding box center [391, 79] width 5 height 6
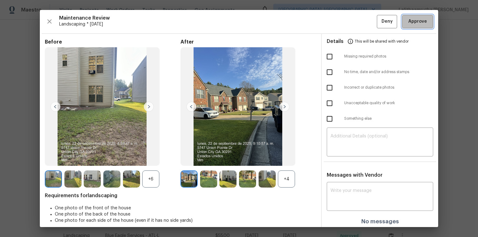
click at [340, 21] on span "Approve" at bounding box center [417, 22] width 19 height 8
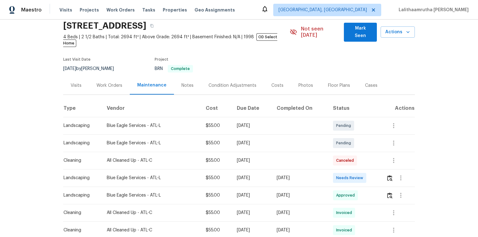
scroll to position [100, 0]
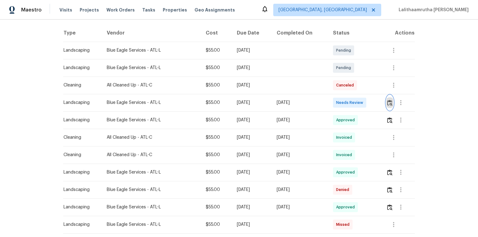
click at [340, 100] on img "button" at bounding box center [389, 103] width 5 height 6
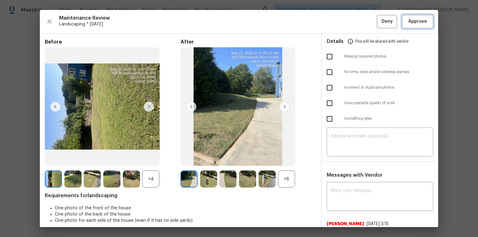
click at [340, 20] on span "Approve" at bounding box center [417, 22] width 19 height 8
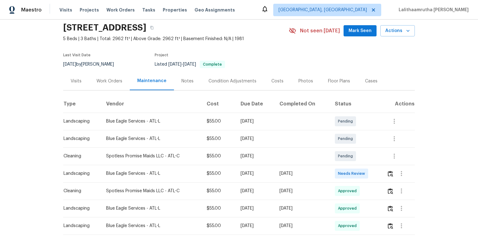
scroll to position [75, 0]
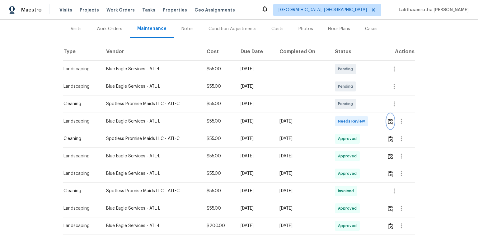
click at [340, 121] on img "button" at bounding box center [390, 122] width 5 height 6
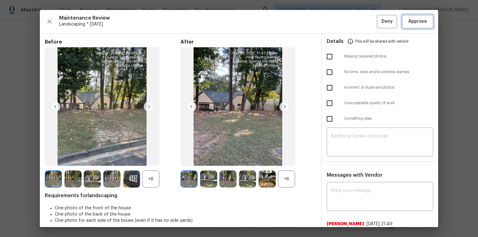
click at [340, 22] on span "Approve" at bounding box center [417, 22] width 19 height 8
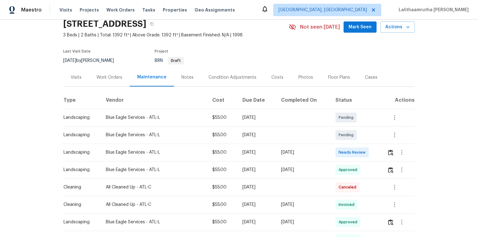
scroll to position [50, 0]
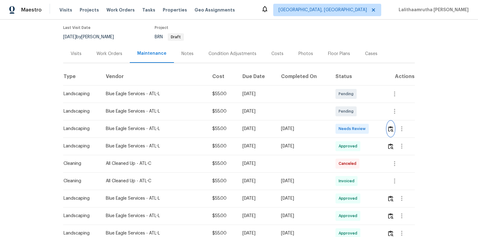
click at [340, 127] on img "button" at bounding box center [390, 129] width 5 height 6
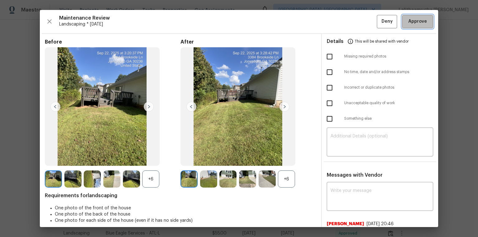
click at [340, 21] on span "Approve" at bounding box center [417, 22] width 19 height 8
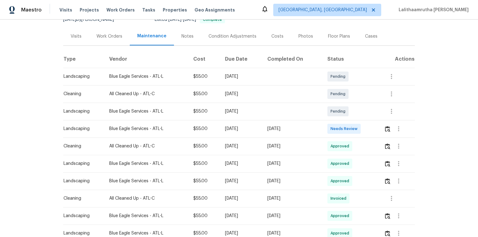
scroll to position [75, 0]
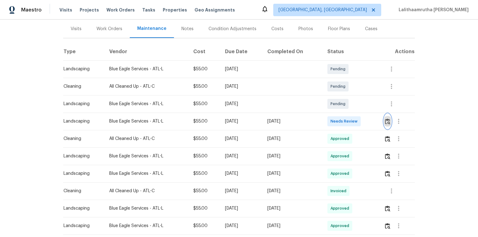
click at [340, 118] on button "button" at bounding box center [387, 121] width 7 height 15
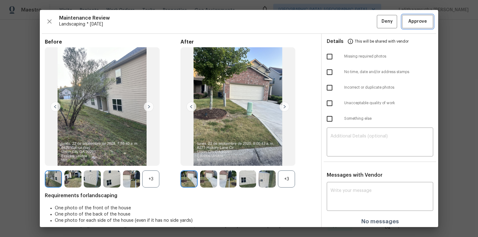
click at [340, 23] on span "Approve" at bounding box center [417, 22] width 19 height 8
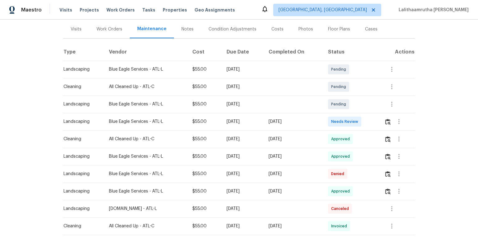
scroll to position [75, 0]
click at [340, 119] on img "button" at bounding box center [387, 122] width 5 height 6
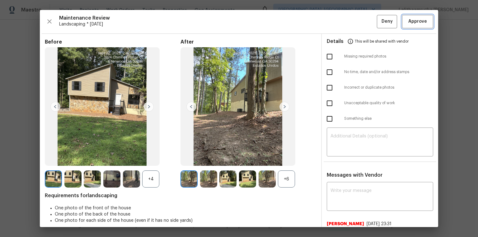
click at [340, 18] on span "Approve" at bounding box center [417, 22] width 19 height 8
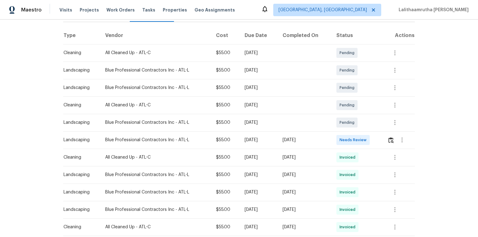
scroll to position [100, 0]
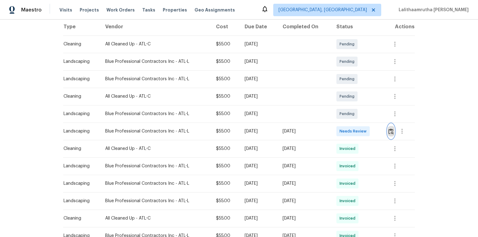
click at [340, 130] on img "button" at bounding box center [390, 132] width 5 height 6
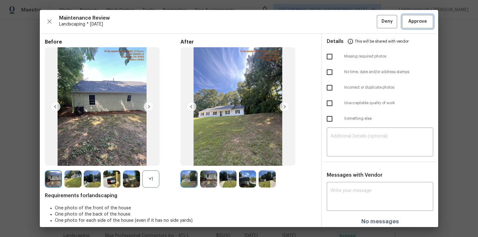
click at [340, 20] on button "Approve" at bounding box center [417, 21] width 31 height 13
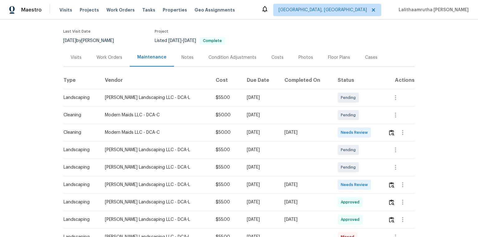
scroll to position [50, 0]
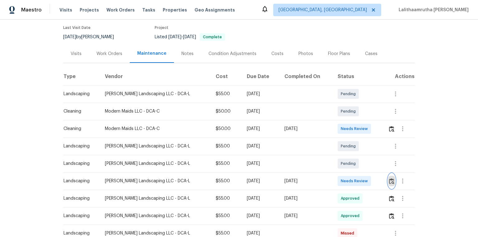
click at [340, 159] on button "button" at bounding box center [391, 181] width 7 height 15
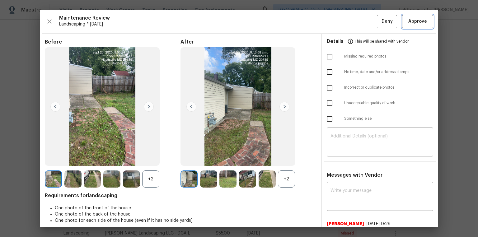
click at [340, 21] on span "Approve" at bounding box center [417, 22] width 19 height 8
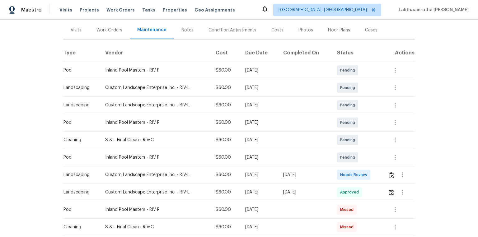
scroll to position [100, 0]
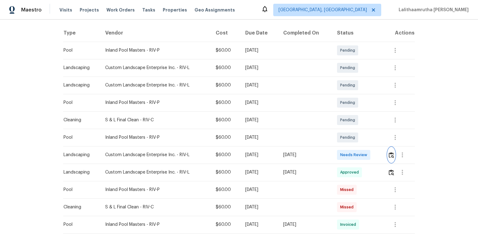
click at [340, 152] on img "button" at bounding box center [391, 155] width 5 height 6
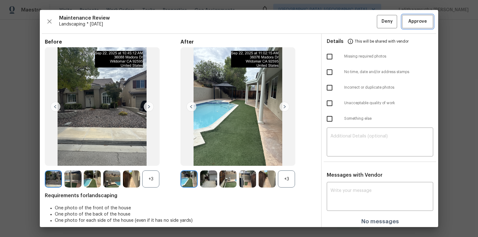
click at [340, 19] on span "Approve" at bounding box center [417, 22] width 19 height 8
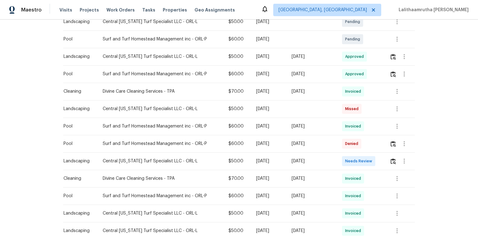
scroll to position [224, 0]
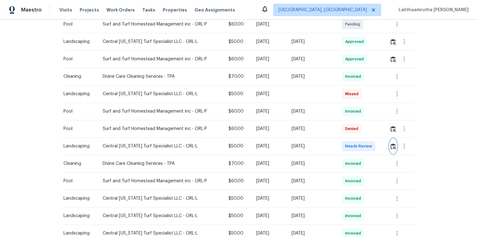
click at [340, 144] on button "button" at bounding box center [393, 146] width 7 height 15
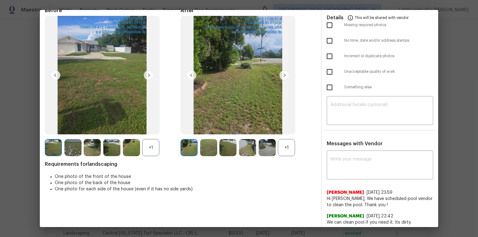
scroll to position [34, 0]
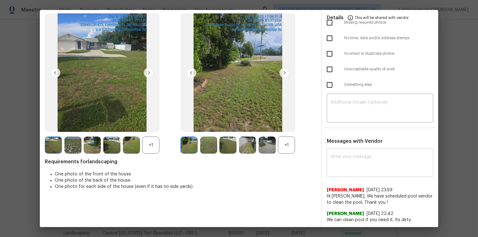
click at [340, 159] on textarea at bounding box center [379, 163] width 99 height 17
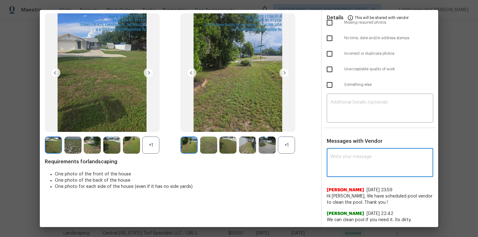
paste textarea "Maintenance Audit Team: Hello! After further review the visit has been approved…"
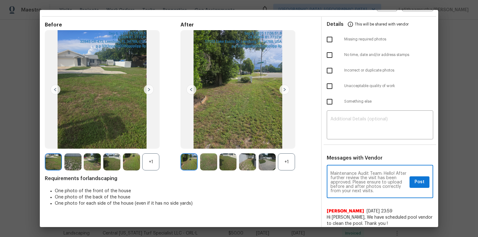
scroll to position [0, 0]
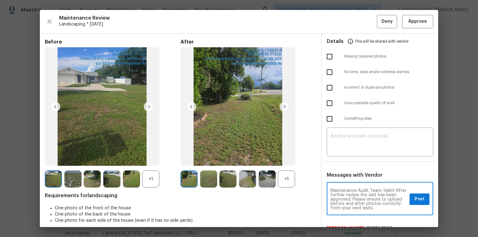
type textarea "Maintenance Audit Team: Hello! After further review the visit has been approved…"
click at [340, 159] on span "Post" at bounding box center [420, 199] width 10 height 8
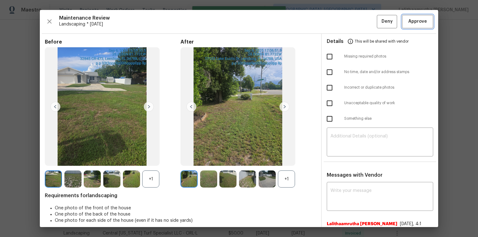
click at [340, 22] on span "Approve" at bounding box center [417, 22] width 19 height 8
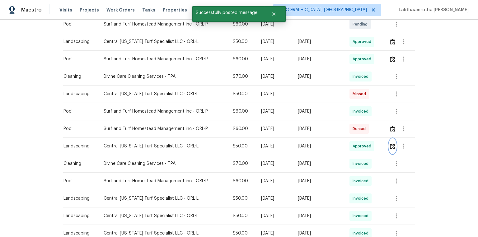
click at [340, 146] on img "button" at bounding box center [392, 146] width 5 height 6
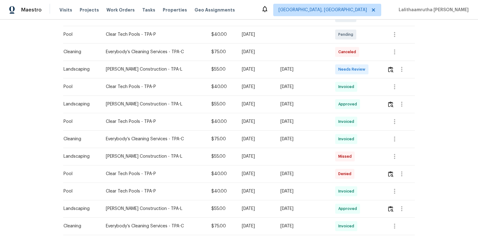
scroll to position [149, 0]
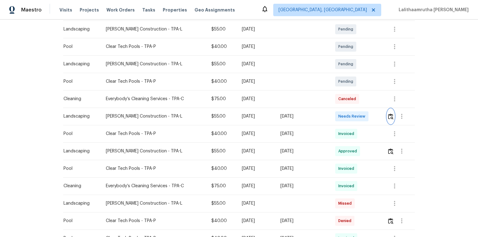
click at [340, 117] on img "button" at bounding box center [390, 117] width 5 height 6
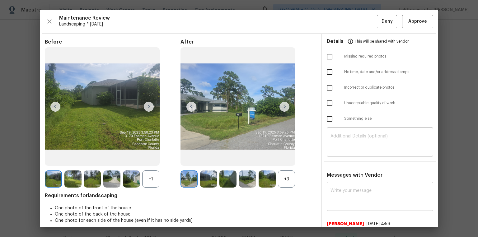
scroll to position [30, 0]
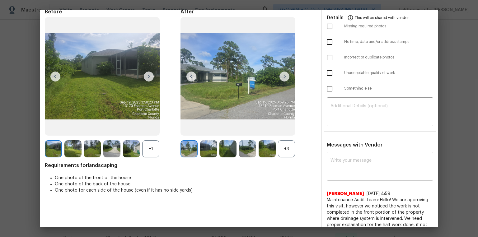
click at [340, 159] on textarea at bounding box center [379, 166] width 99 height 17
paste textarea "Maintenance Audit Team: Hello! Unfortunately, this landscaping visit completed …"
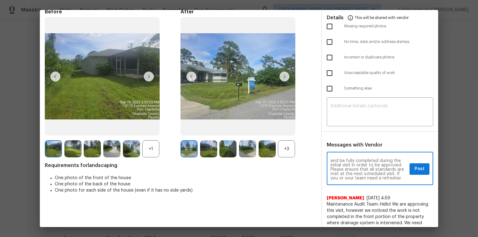
scroll to position [0, 0]
type textarea "Maintenance Audit Team: Hello! Unfortunately, this landscaping visit completed …"
click at [340, 122] on div "​" at bounding box center [380, 112] width 106 height 27
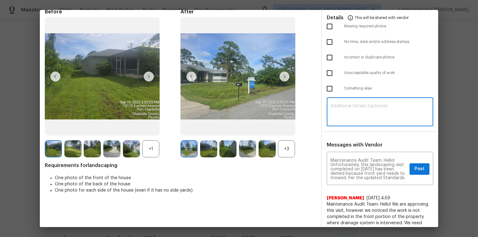
paste textarea "Maintenance Audit Team: Hello! Unfortunately, this landscaping visit completed …"
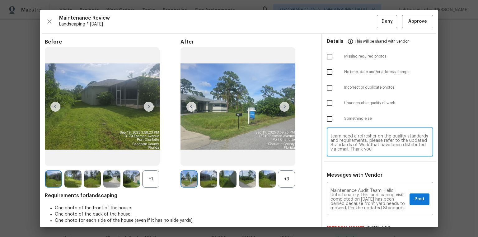
type textarea "Maintenance Audit Team: Hello! Unfortunately, this landscaping visit completed …"
click at [326, 106] on input "checkbox" at bounding box center [329, 103] width 13 height 13
checkbox input "true"
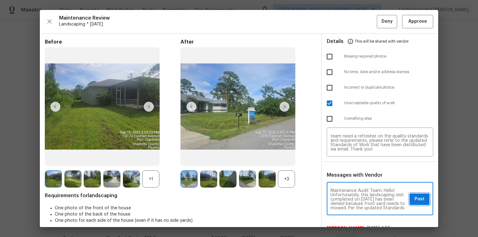
click at [340, 159] on span "Post" at bounding box center [420, 199] width 10 height 8
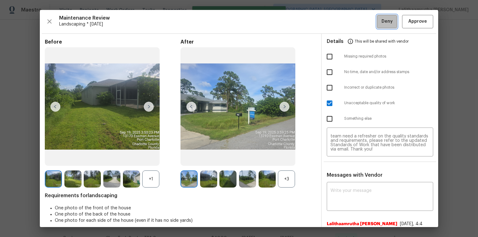
click at [340, 21] on span "Deny" at bounding box center [387, 22] width 11 height 8
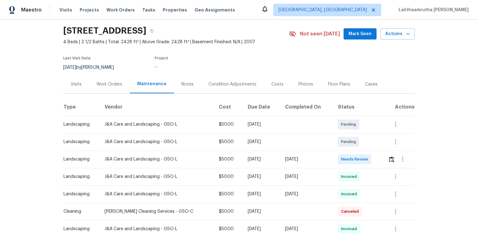
scroll to position [50, 0]
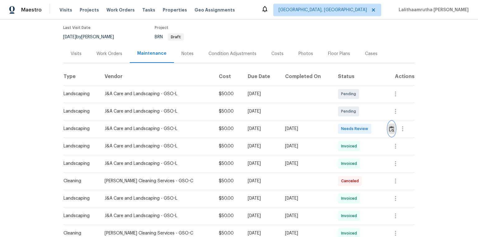
click at [340, 129] on img "button" at bounding box center [391, 129] width 5 height 6
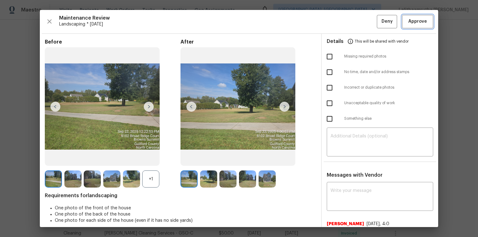
click at [340, 24] on span "Approve" at bounding box center [417, 22] width 19 height 8
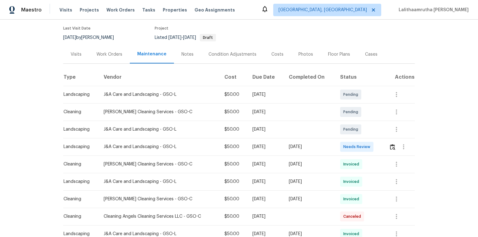
scroll to position [50, 0]
click at [391, 144] on img "button" at bounding box center [392, 146] width 5 height 6
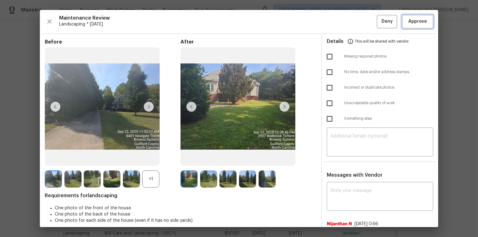
click at [407, 19] on span "Approve" at bounding box center [417, 22] width 21 height 8
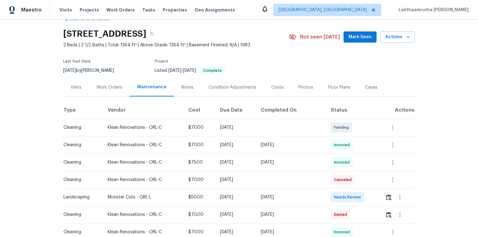
scroll to position [50, 0]
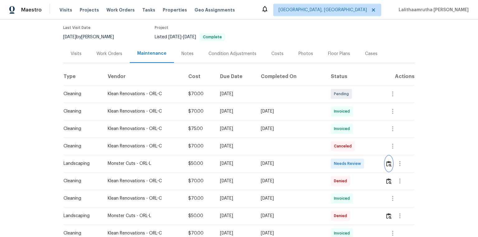
click at [340, 159] on img "button" at bounding box center [388, 164] width 5 height 6
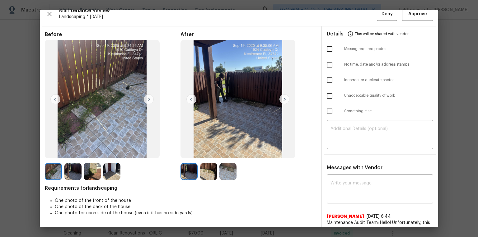
scroll to position [0, 0]
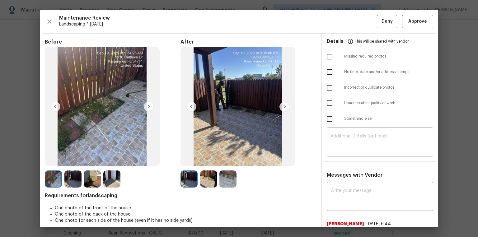
click at [283, 108] on img at bounding box center [284, 107] width 10 height 10
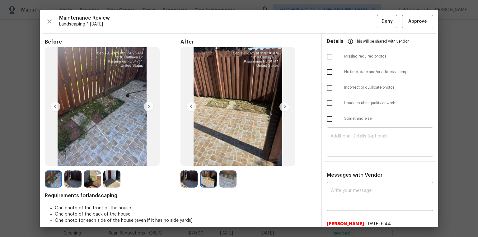
click at [283, 108] on img at bounding box center [284, 107] width 10 height 10
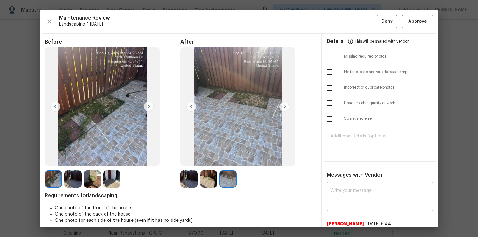
click at [187, 103] on img at bounding box center [191, 107] width 10 height 10
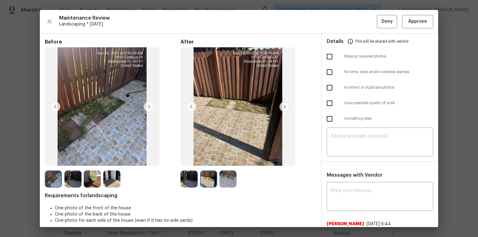
click at [187, 103] on img at bounding box center [191, 107] width 10 height 10
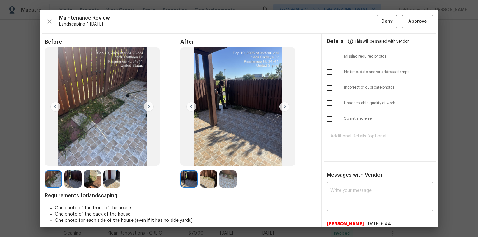
click at [149, 103] on img at bounding box center [149, 107] width 10 height 10
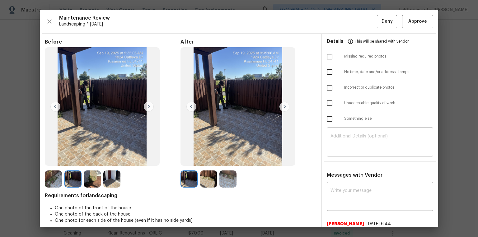
click at [149, 103] on img at bounding box center [149, 107] width 10 height 10
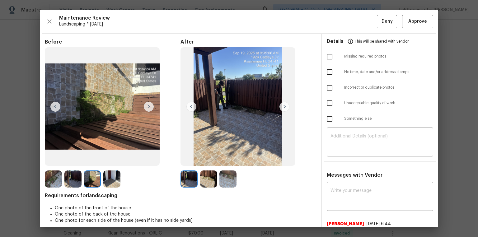
click at [149, 103] on img at bounding box center [149, 107] width 10 height 10
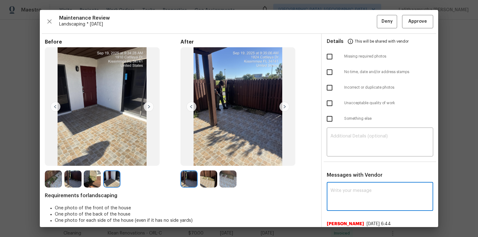
click at [340, 159] on textarea at bounding box center [379, 197] width 99 height 17
paste textarea "Maintenance Audit Team: Hello! After further review the visit has been approved…"
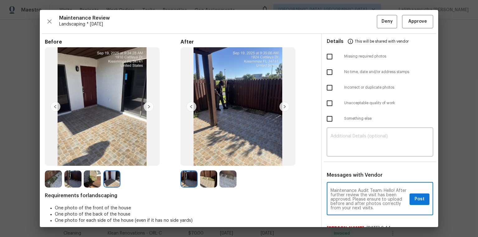
click at [340, 159] on textarea "Maintenance Audit Team: Hello! After further review the visit has been approved…" at bounding box center [368, 200] width 77 height 22
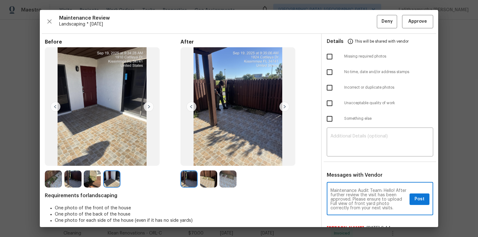
click at [330, 159] on textarea "Maintenance Audit Team: Hello! After further review the visit has been approved…" at bounding box center [368, 200] width 77 height 22
type textarea "Maintenance Audit Team: Hello! After further review the visit has been approved…"
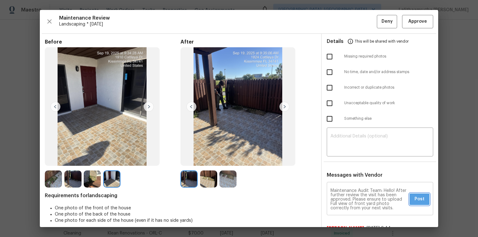
click at [340, 159] on span "Post" at bounding box center [420, 199] width 10 height 8
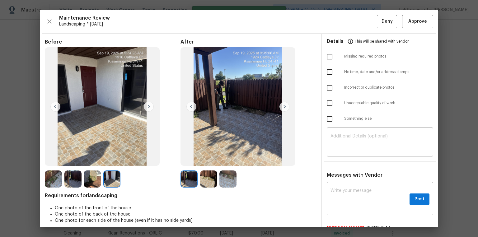
scroll to position [0, 0]
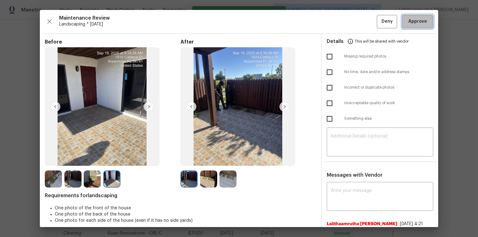
click at [340, 18] on span "Approve" at bounding box center [417, 22] width 19 height 8
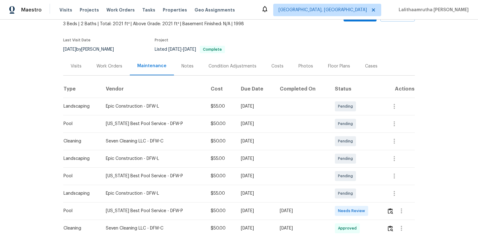
scroll to position [75, 0]
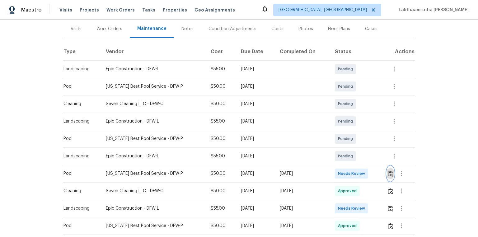
click at [340, 159] on img "button" at bounding box center [390, 174] width 5 height 6
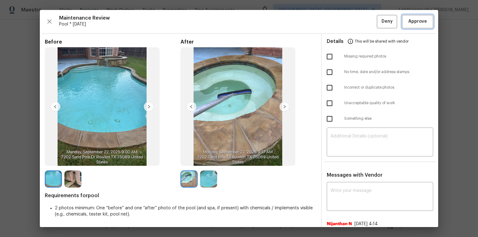
click at [340, 17] on button "Approve" at bounding box center [417, 21] width 31 height 13
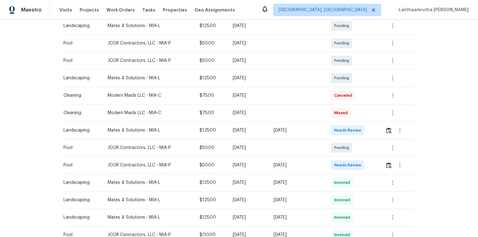
scroll to position [124, 0]
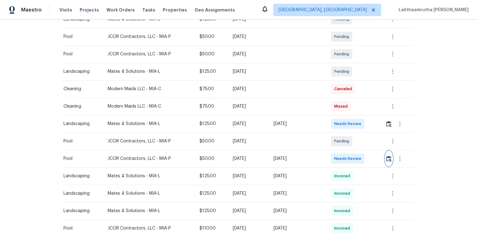
click at [340, 159] on img "button" at bounding box center [388, 159] width 5 height 6
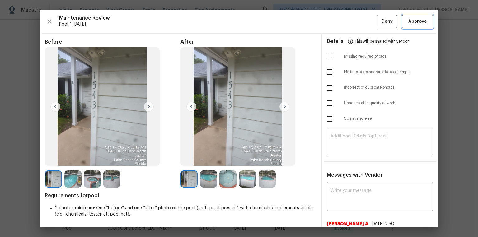
click at [340, 19] on span "Approve" at bounding box center [417, 22] width 19 height 8
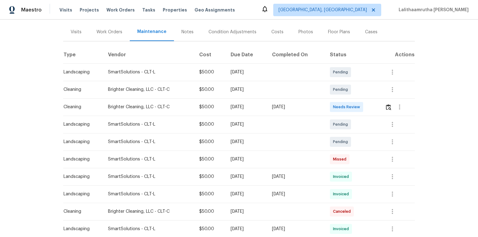
scroll to position [75, 0]
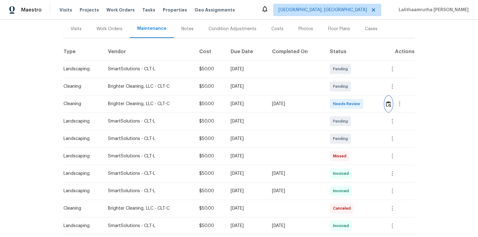
click at [340, 105] on img "button" at bounding box center [388, 104] width 5 height 6
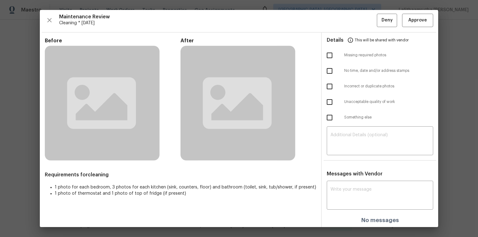
scroll to position [2, 0]
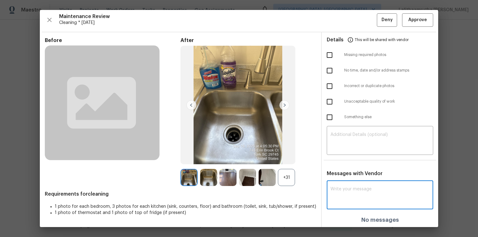
click at [340, 159] on textarea at bounding box center [379, 195] width 99 height 17
paste textarea "Maintenance Audit Team: Hello! Unfortunately, this cleaning visit completed on …"
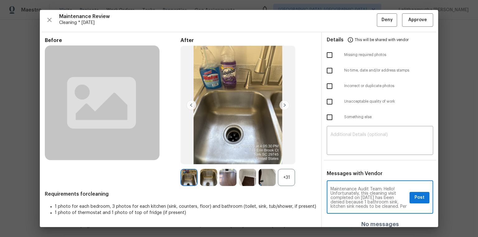
scroll to position [70, 0]
type textarea "Maintenance Audit Team: Hello! Unfortunately, this cleaning visit completed on …"
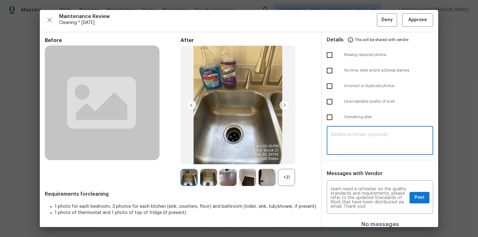
click at [340, 136] on textarea at bounding box center [379, 141] width 99 height 17
paste textarea "Maintenance Audit Team: Hello! Unfortunately, this cleaning visit completed on …"
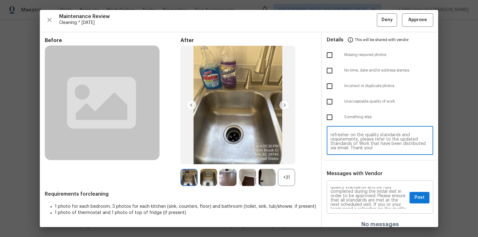
scroll to position [0, 0]
type textarea "Maintenance Audit Team: Hello! Unfortunately, this cleaning visit completed on …"
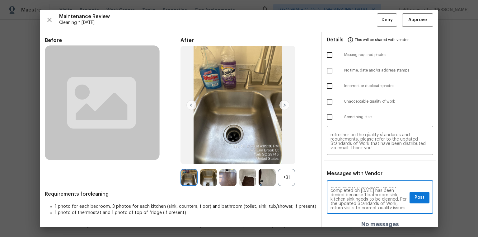
scroll to position [10, 0]
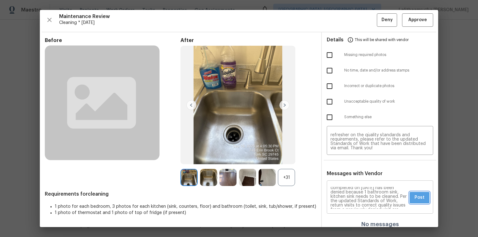
click at [340, 159] on span "Post" at bounding box center [420, 198] width 10 height 8
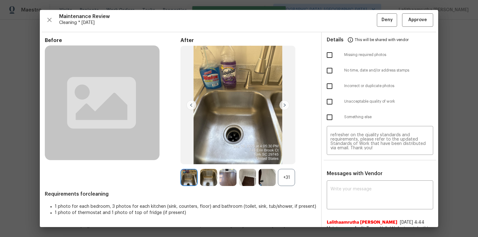
scroll to position [0, 0]
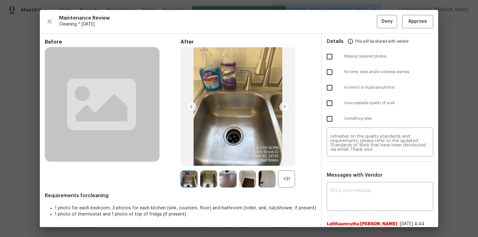
click at [330, 101] on input "checkbox" at bounding box center [329, 103] width 13 height 13
checkbox input "true"
click at [340, 21] on button "Deny" at bounding box center [387, 21] width 20 height 13
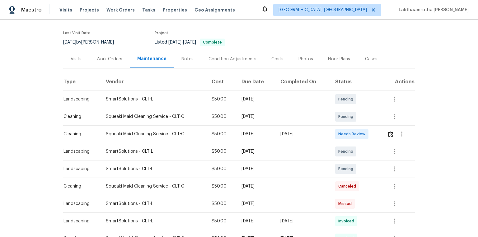
scroll to position [50, 0]
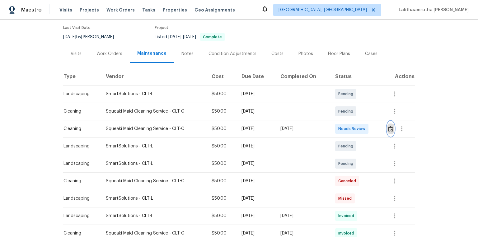
click at [340, 127] on button "button" at bounding box center [390, 128] width 7 height 15
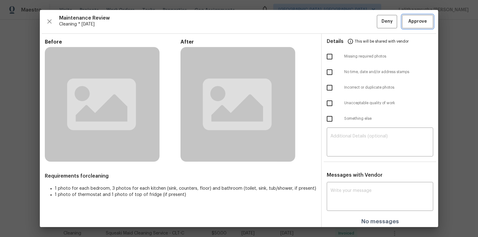
click at [340, 20] on span "Approve" at bounding box center [417, 22] width 19 height 8
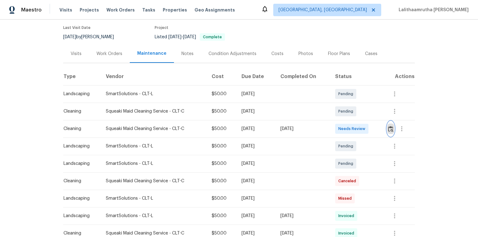
click at [340, 131] on img "button" at bounding box center [390, 129] width 5 height 6
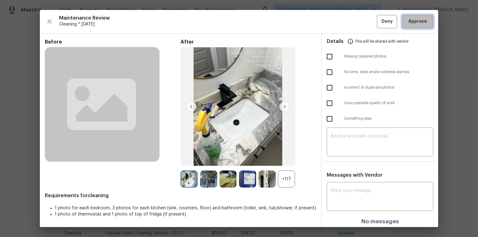
click at [340, 24] on span "Approve" at bounding box center [417, 22] width 19 height 8
click at [340, 24] on div "Maintenance Review Cleaning * [DATE] Deny" at bounding box center [239, 21] width 388 height 13
click at [340, 24] on span "Approve" at bounding box center [417, 22] width 19 height 8
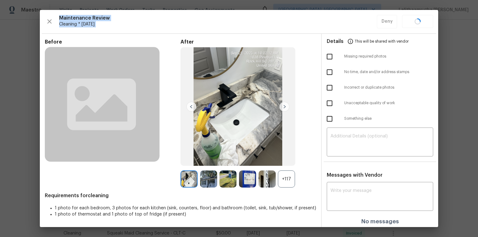
click at [340, 24] on div "Maintenance Review Cleaning * [DATE] Deny" at bounding box center [239, 21] width 388 height 13
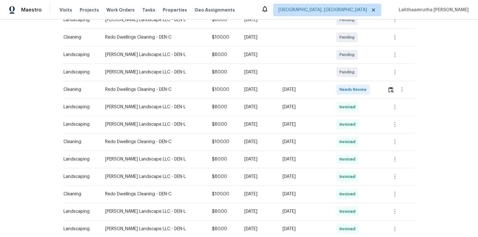
scroll to position [124, 0]
click at [340, 92] on button "button" at bounding box center [390, 89] width 7 height 15
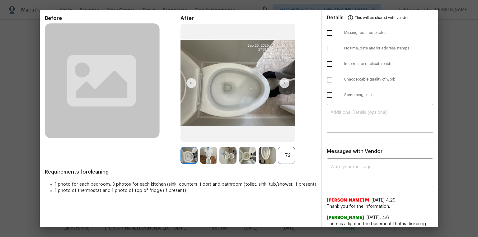
scroll to position [46, 0]
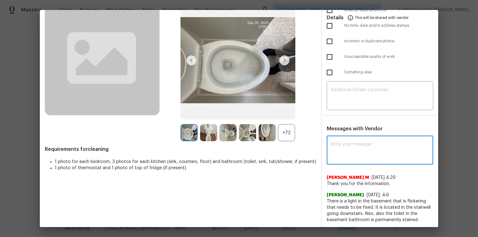
click at [340, 148] on textarea at bounding box center [379, 150] width 99 height 17
paste textarea "Maintenance Audit Team: Hello! Unfortunately, this cleaning visit completed on …"
type textarea "Maintenance Audit Team: Hello! Unfortunately, this cleaning visit completed on …"
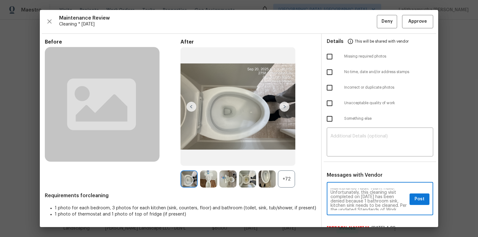
scroll to position [0, 0]
click at [340, 159] on textarea "Maintenance Audit Team: Hello! Unfortunately, this cleaning visit completed on …" at bounding box center [368, 200] width 77 height 22
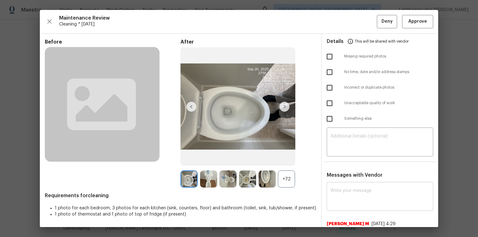
click at [340, 159] on textarea at bounding box center [379, 197] width 99 height 17
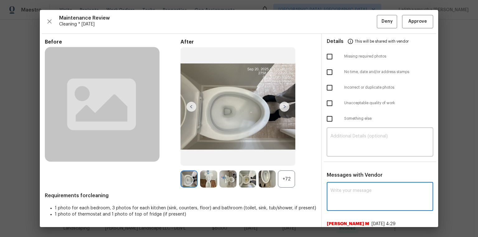
paste textarea "Maintenance Audit Team: Hello! Unfortunately, this cleaning visit completed on …"
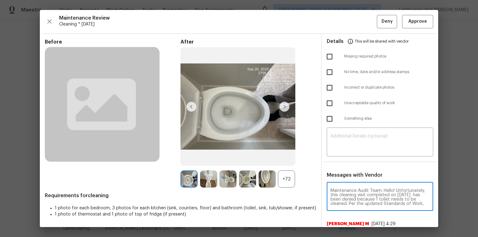
scroll to position [65, 0]
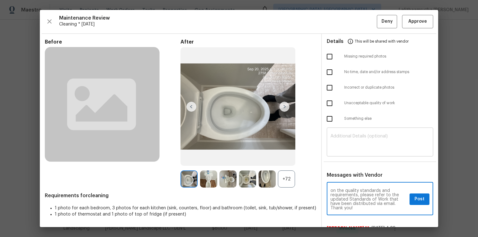
type textarea "Maintenance Audit Team: Hello! Unfortunately, this cleaning visit completed on …"
click at [340, 132] on div "​" at bounding box center [380, 142] width 106 height 27
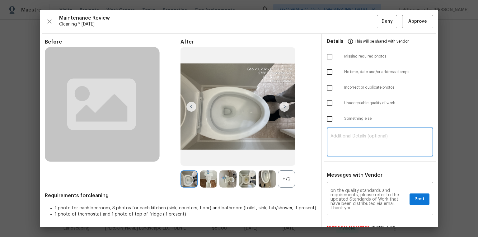
paste textarea "Maintenance Audit Team: Hello! Unfortunately, this cleaning visit completed on …"
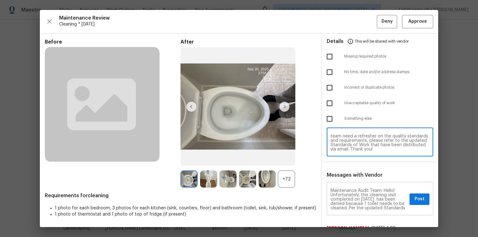
type textarea "Maintenance Audit Team: Hello! Unfortunately, this cleaning visit completed on …"
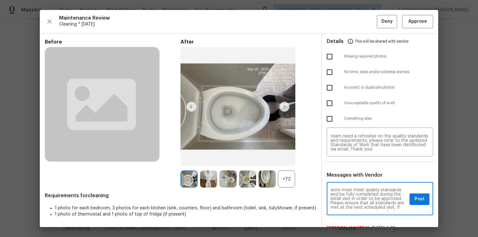
scroll to position [40, 0]
click at [340, 159] on button "Post" at bounding box center [420, 200] width 20 height 12
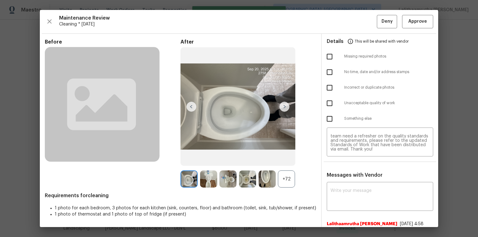
scroll to position [0, 0]
click at [328, 105] on input "checkbox" at bounding box center [329, 103] width 13 height 13
checkbox input "true"
click at [340, 19] on span "Deny" at bounding box center [387, 22] width 11 height 8
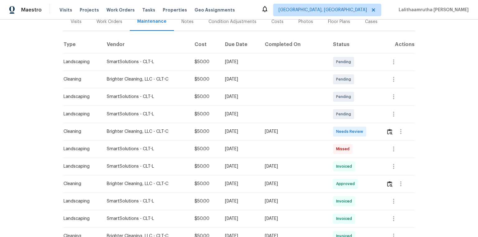
scroll to position [100, 0]
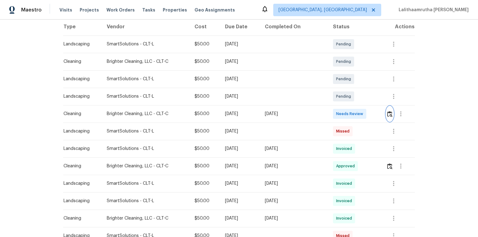
click at [340, 113] on img "button" at bounding box center [389, 114] width 5 height 6
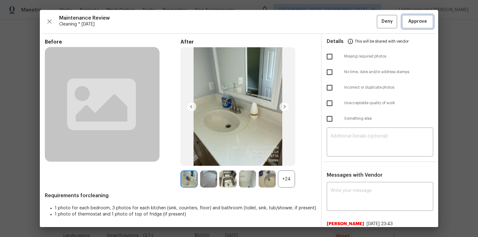
click at [340, 21] on span "Approve" at bounding box center [417, 22] width 19 height 8
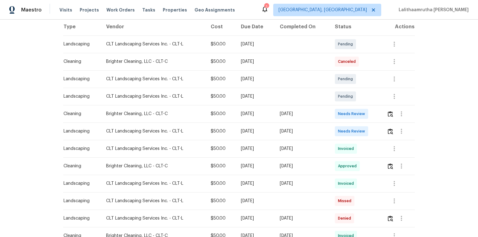
scroll to position [100, 0]
click at [340, 111] on button "button" at bounding box center [390, 113] width 7 height 15
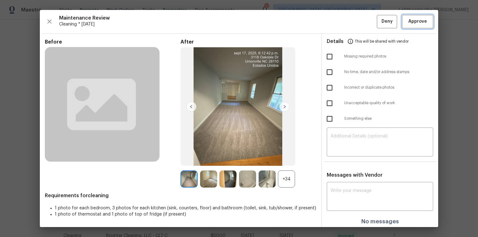
click at [340, 23] on span "Approve" at bounding box center [417, 22] width 19 height 8
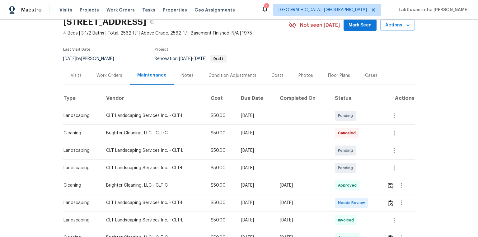
scroll to position [0, 0]
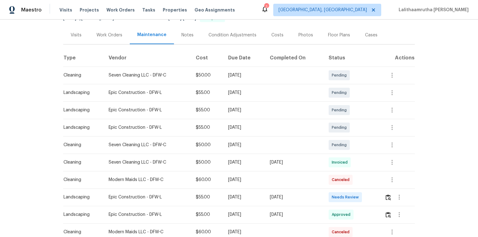
scroll to position [124, 0]
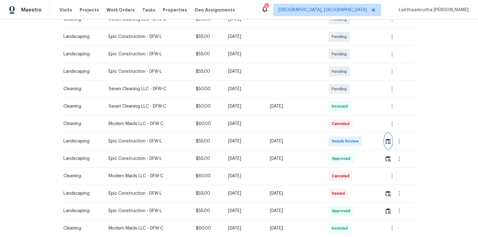
click at [340, 143] on img "button" at bounding box center [388, 141] width 5 height 6
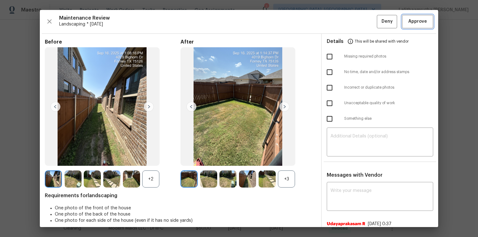
click at [340, 20] on span "Approve" at bounding box center [417, 22] width 19 height 8
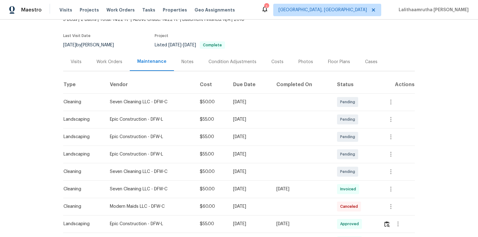
scroll to position [100, 0]
